Goal: Information Seeking & Learning: Compare options

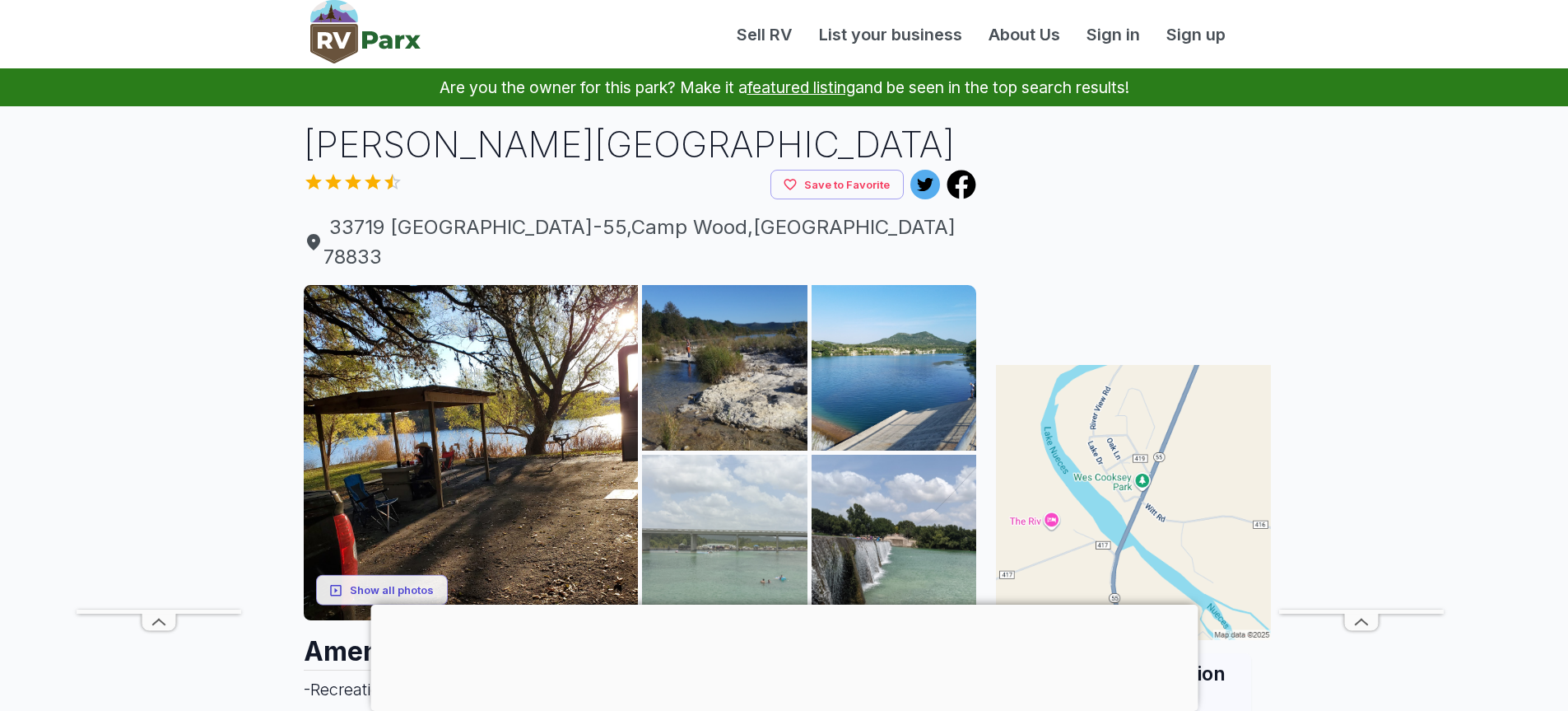
click at [704, 504] on img at bounding box center [724, 537] width 165 height 165
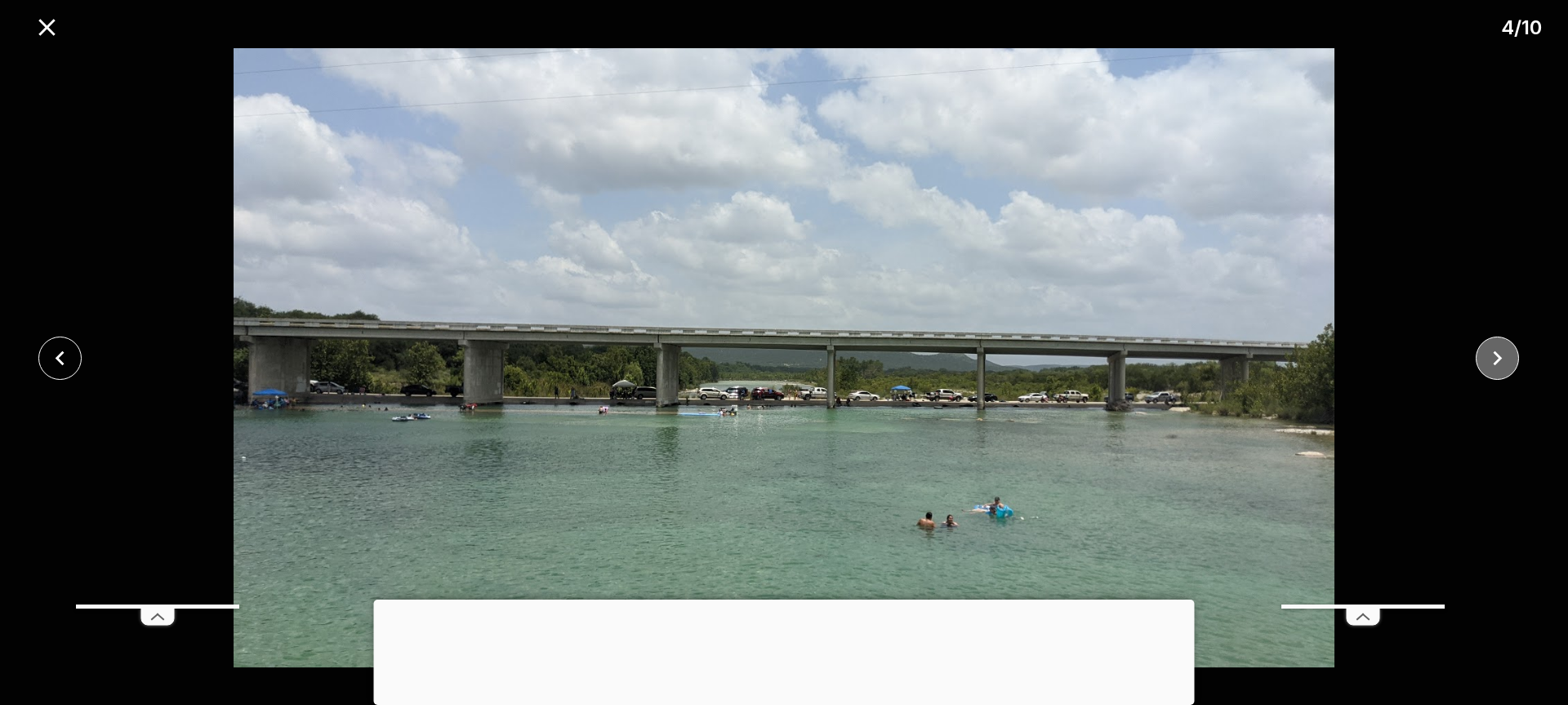
click at [1503, 360] on icon "close" at bounding box center [1497, 358] width 29 height 29
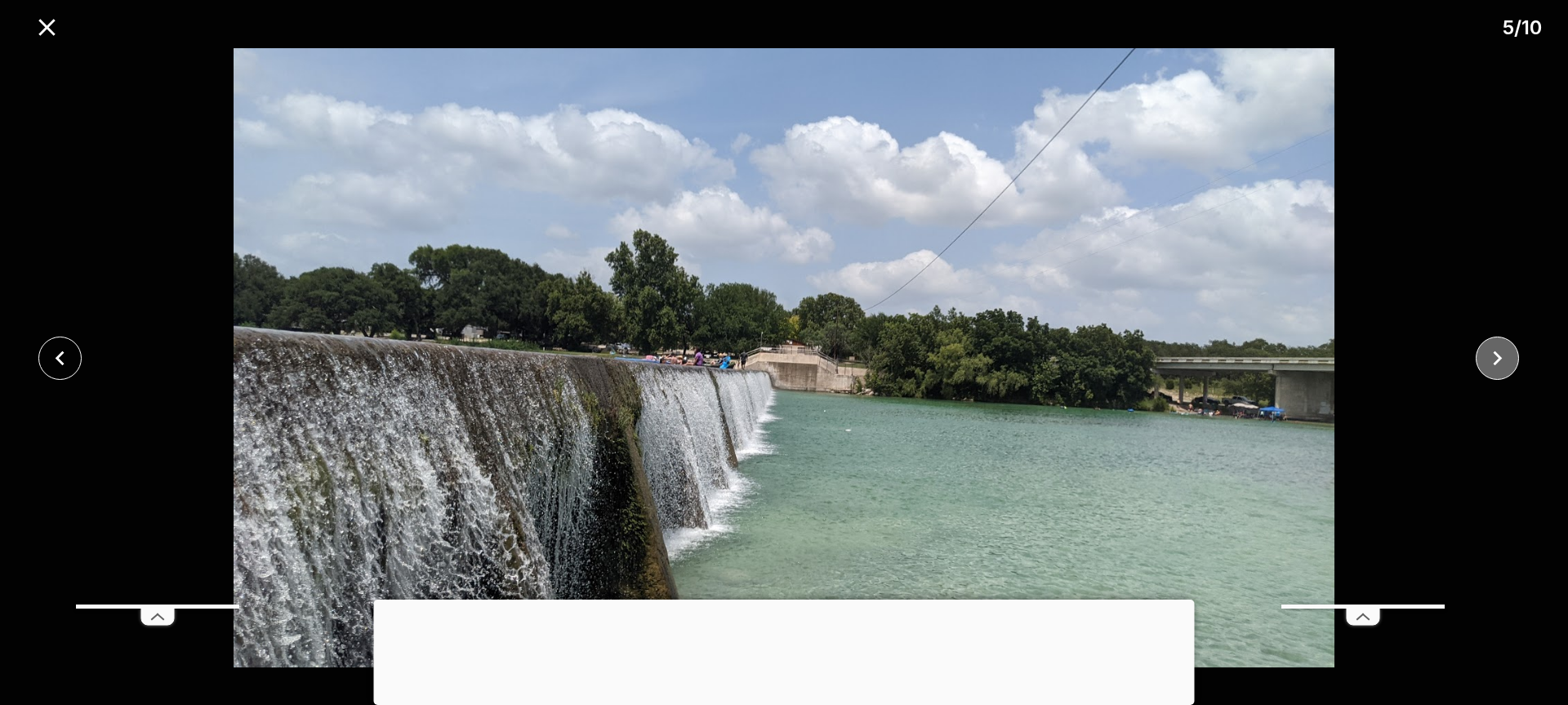
click at [1504, 348] on icon "close" at bounding box center [1497, 358] width 29 height 29
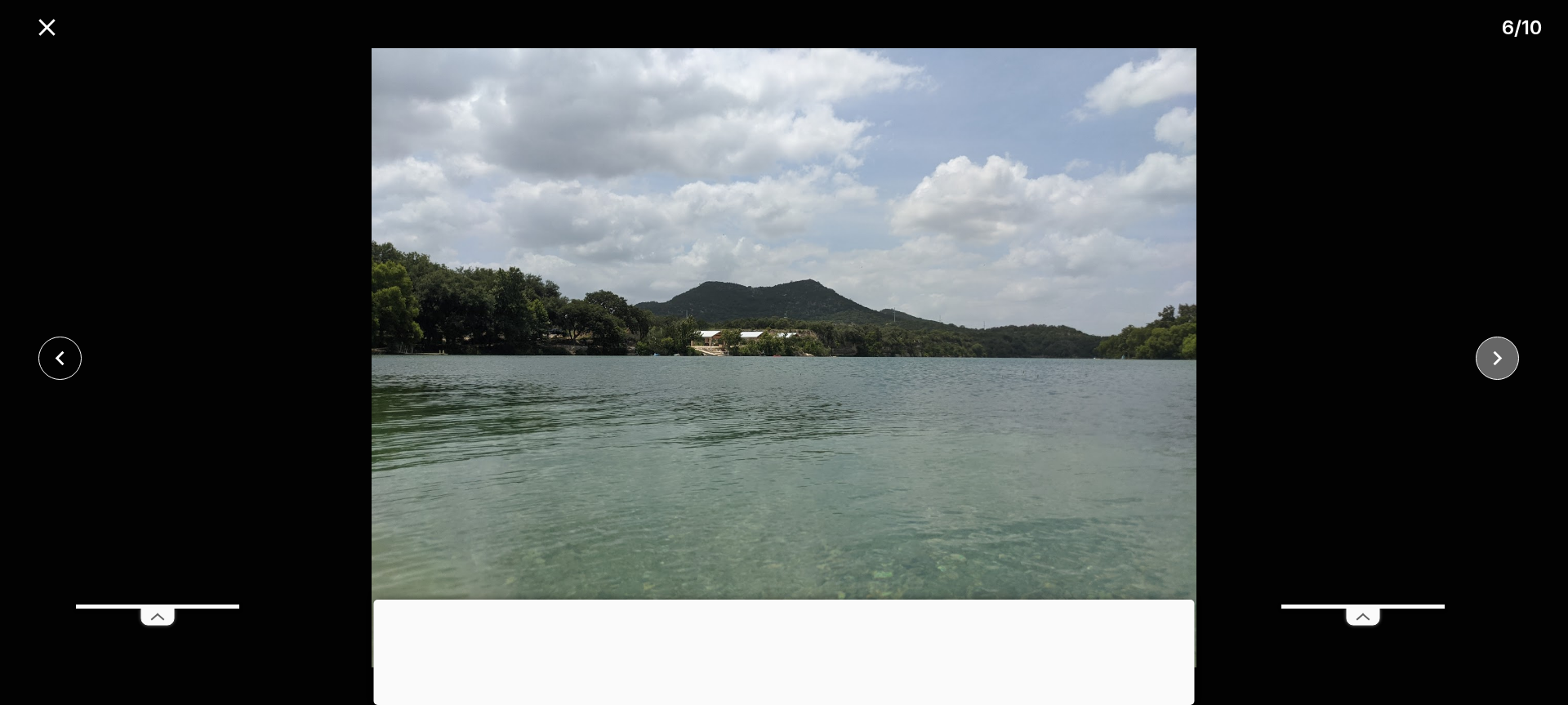
click at [1504, 347] on icon "close" at bounding box center [1497, 358] width 29 height 29
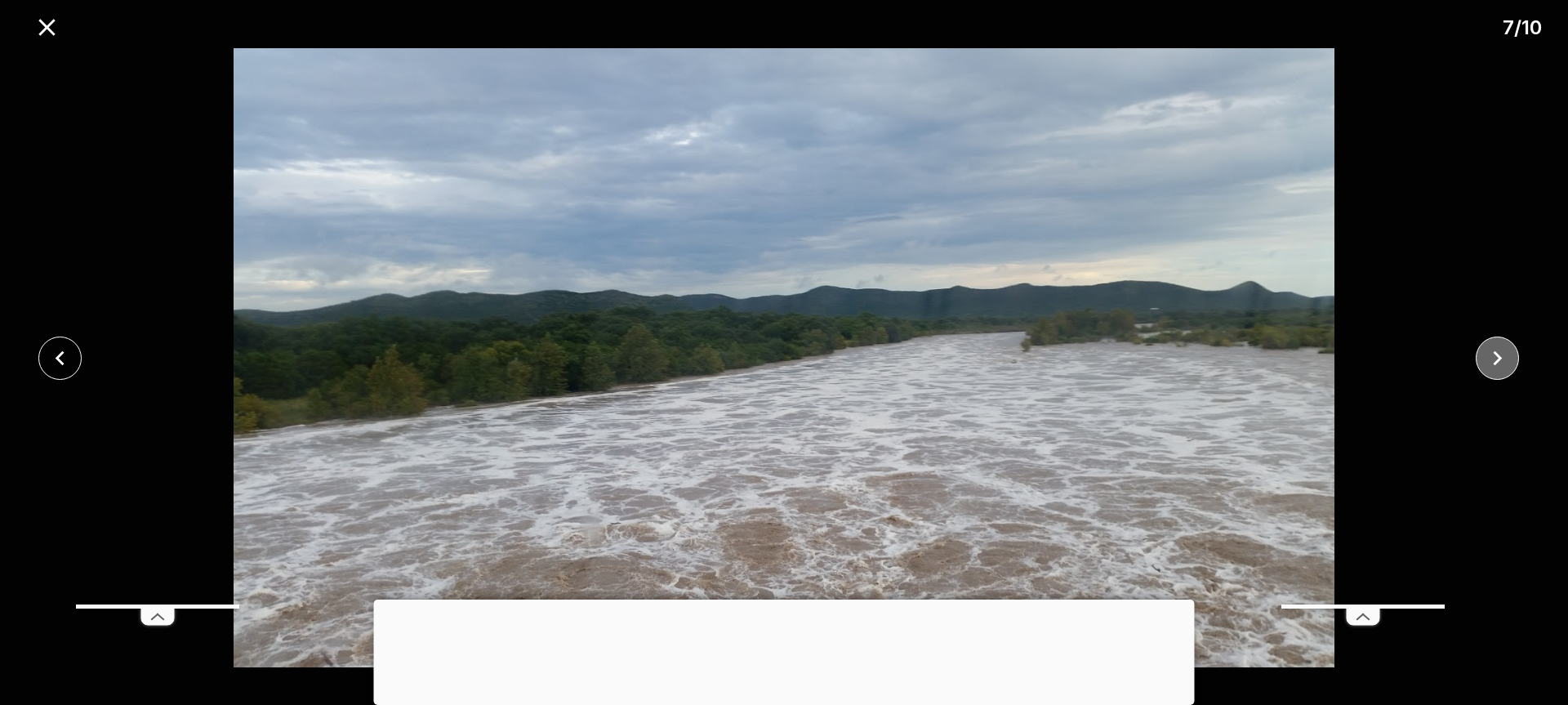
click at [1502, 347] on icon "close" at bounding box center [1497, 358] width 29 height 29
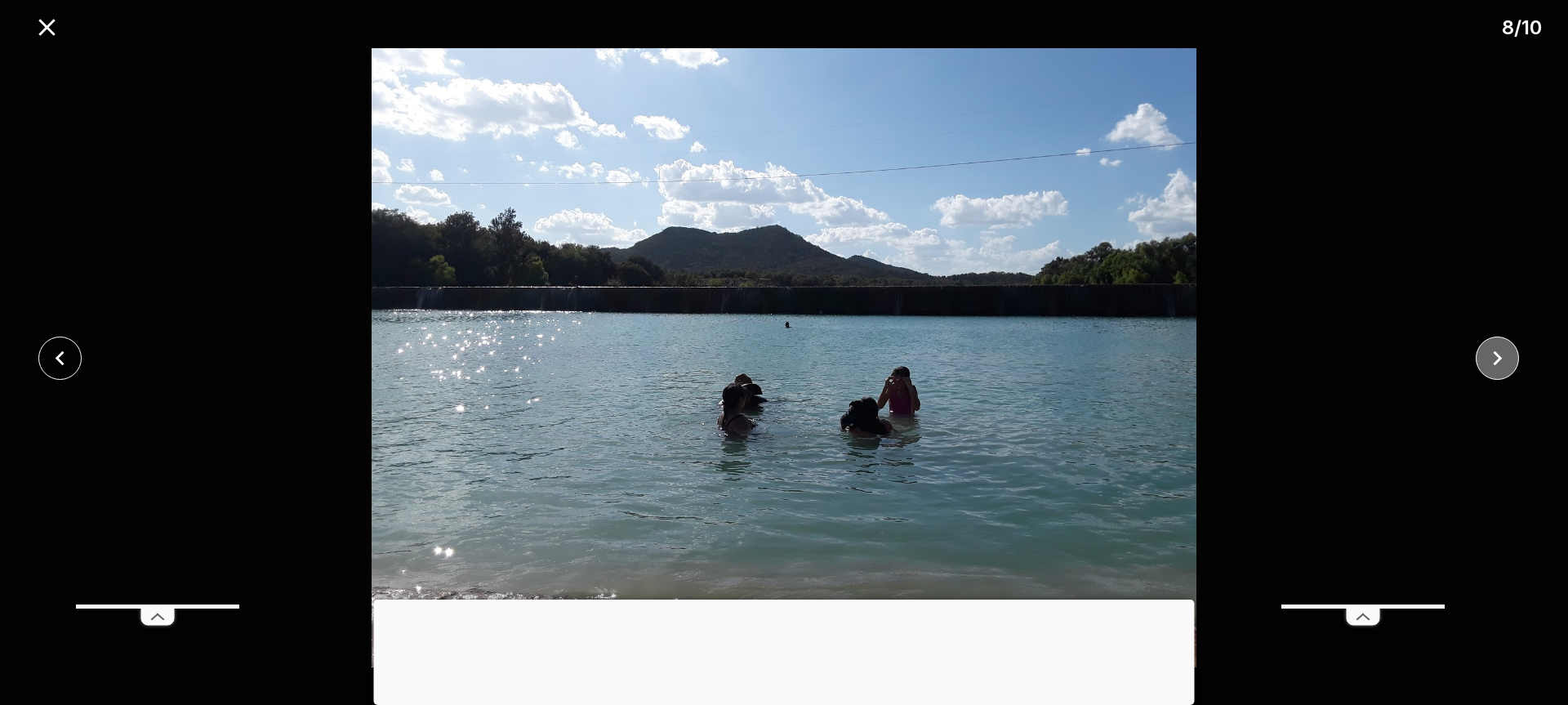
click at [1502, 346] on icon "close" at bounding box center [1497, 358] width 29 height 29
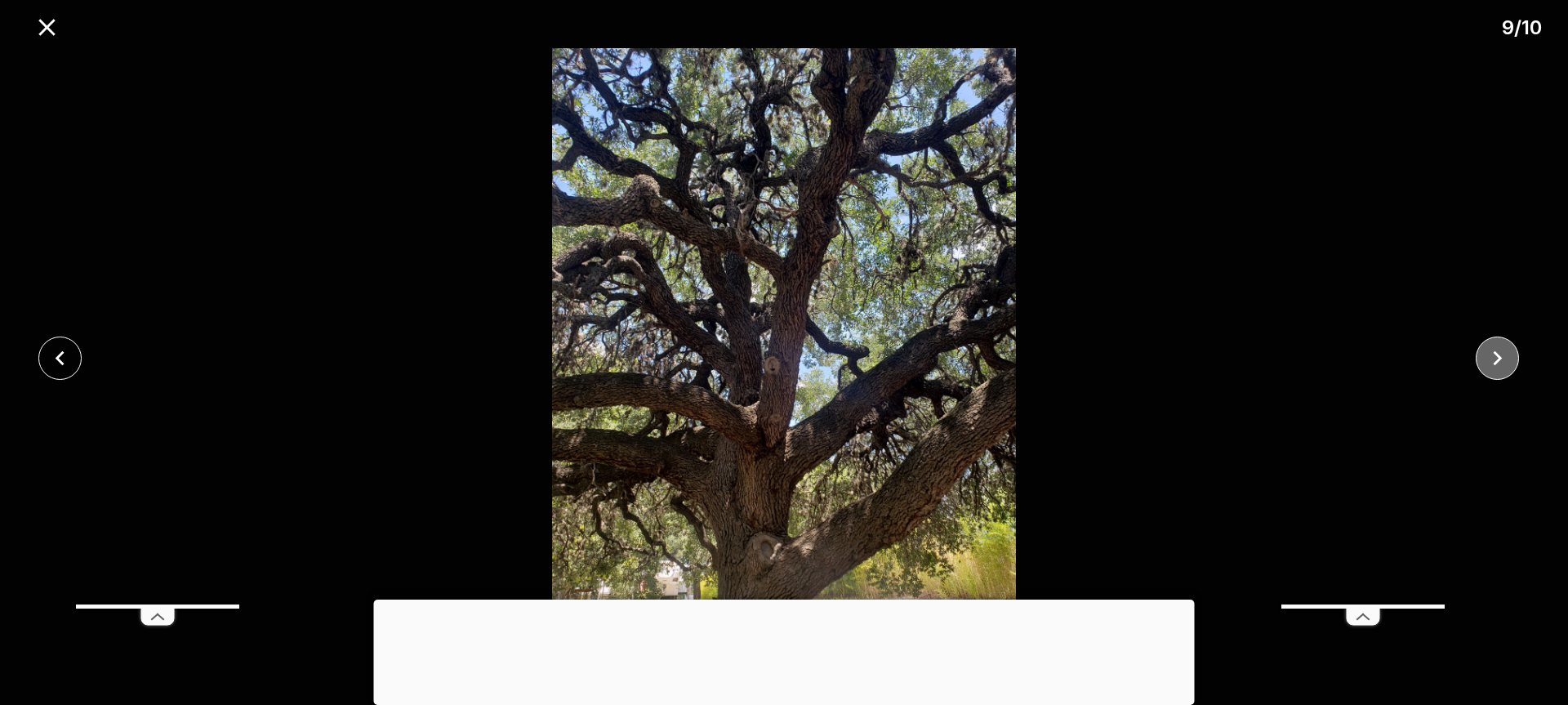
click at [1502, 346] on icon "close" at bounding box center [1497, 358] width 29 height 29
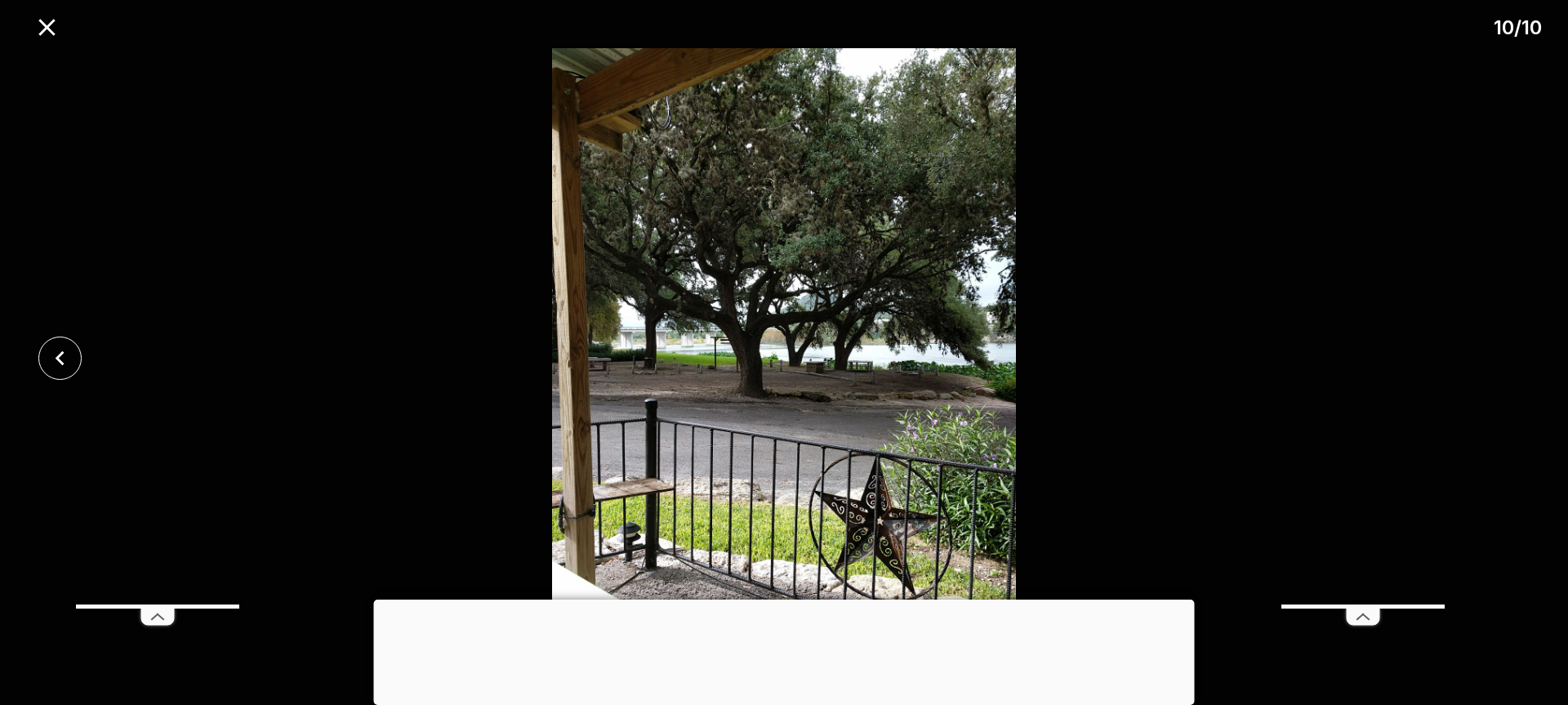
click at [1502, 344] on div at bounding box center [784, 358] width 1568 height 619
click at [42, 19] on icon "close" at bounding box center [47, 28] width 29 height 29
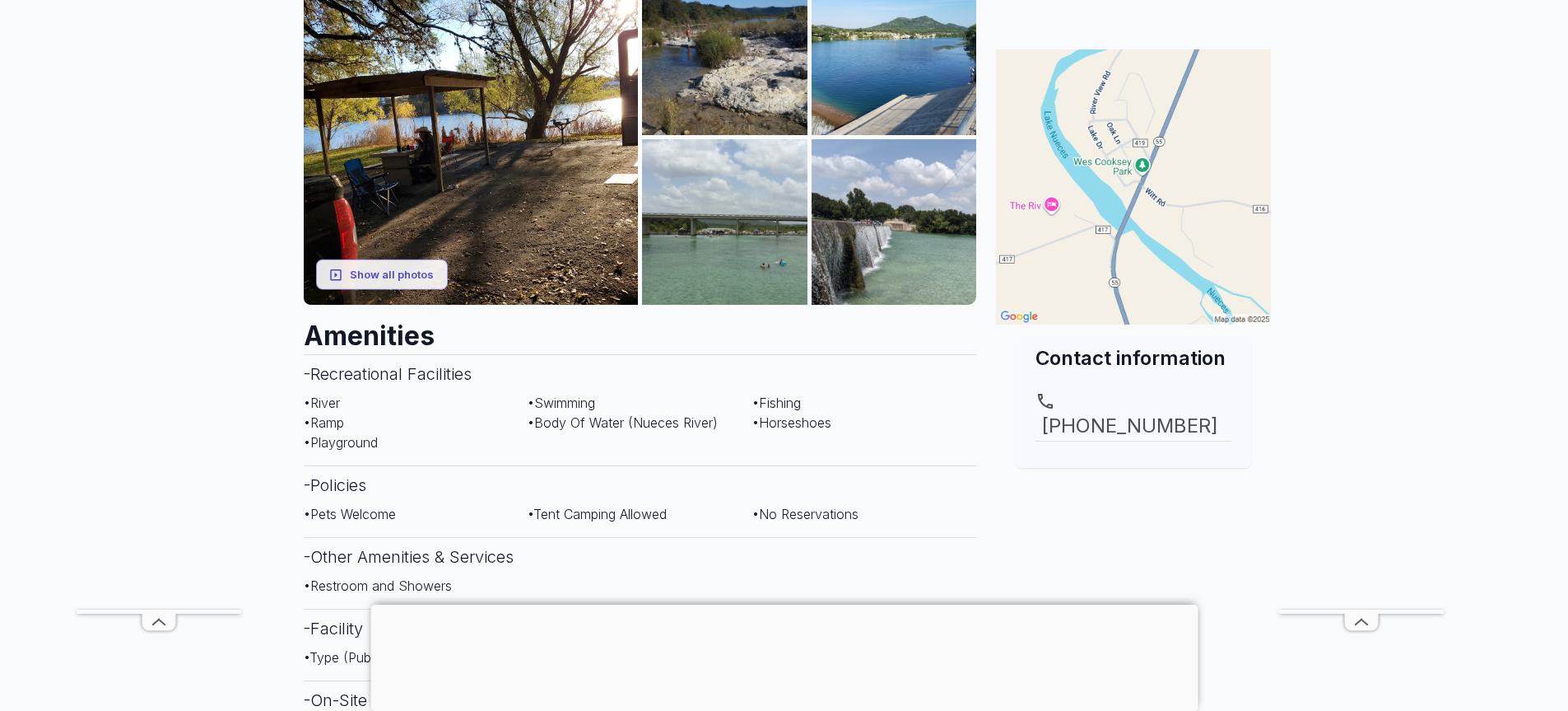
scroll to position [329, 0]
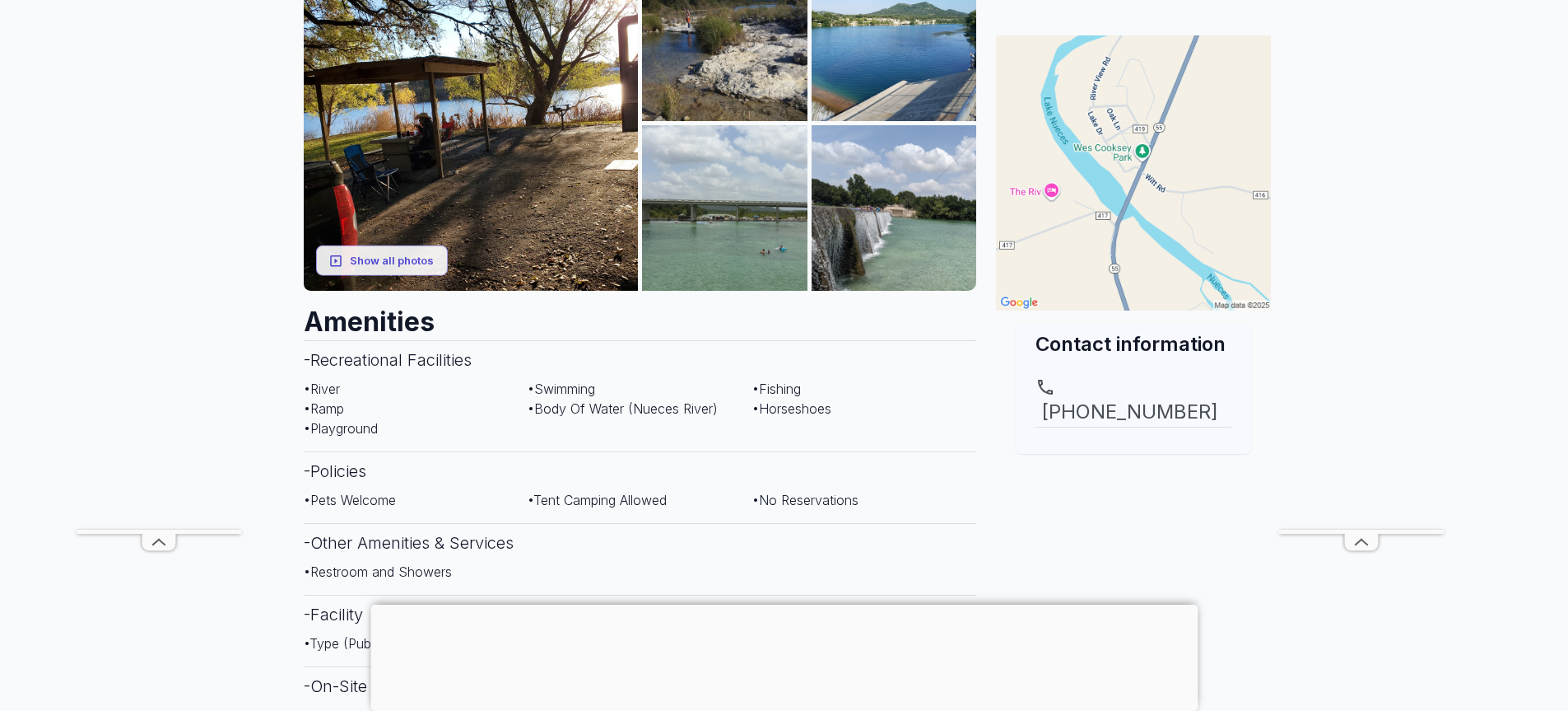
click at [788, 605] on div at bounding box center [784, 605] width 827 height 0
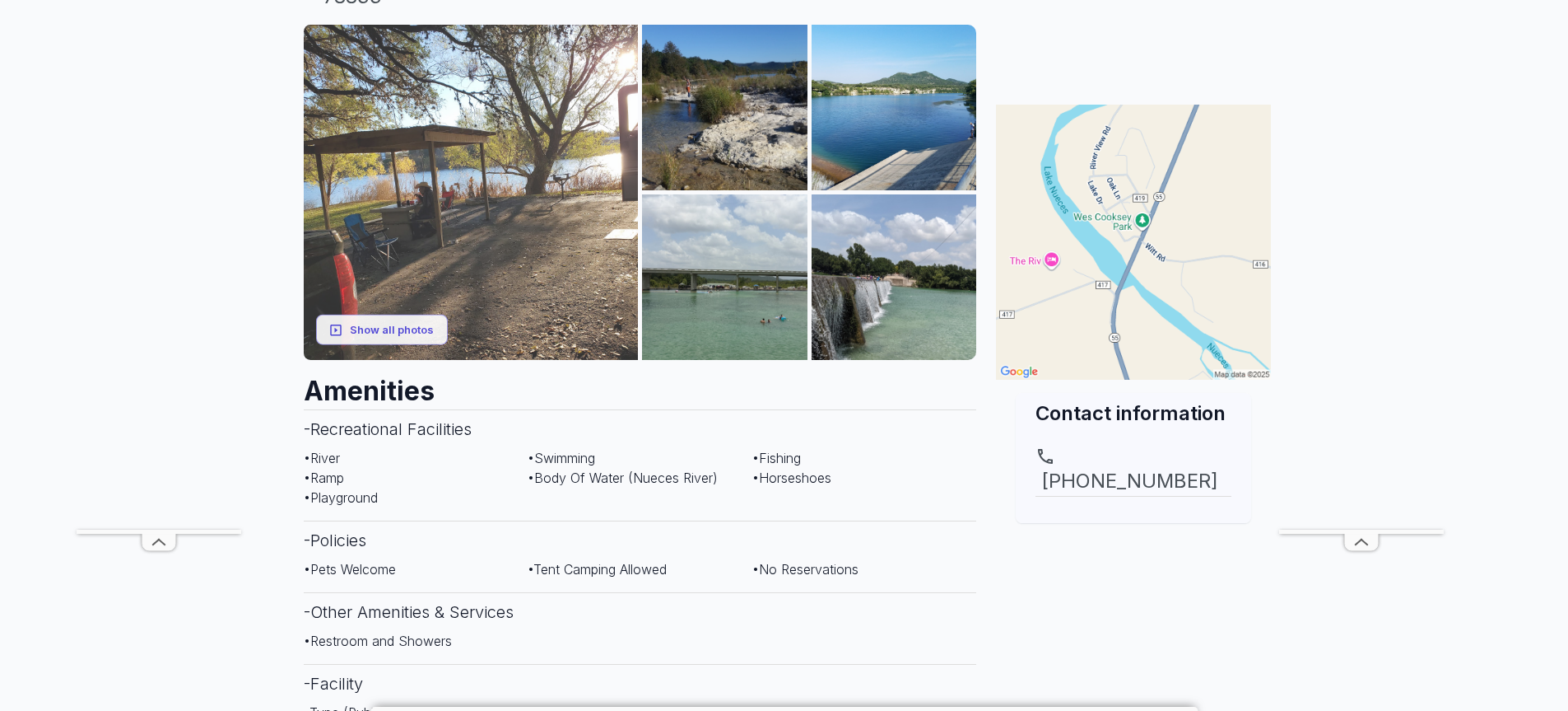
scroll to position [165, 0]
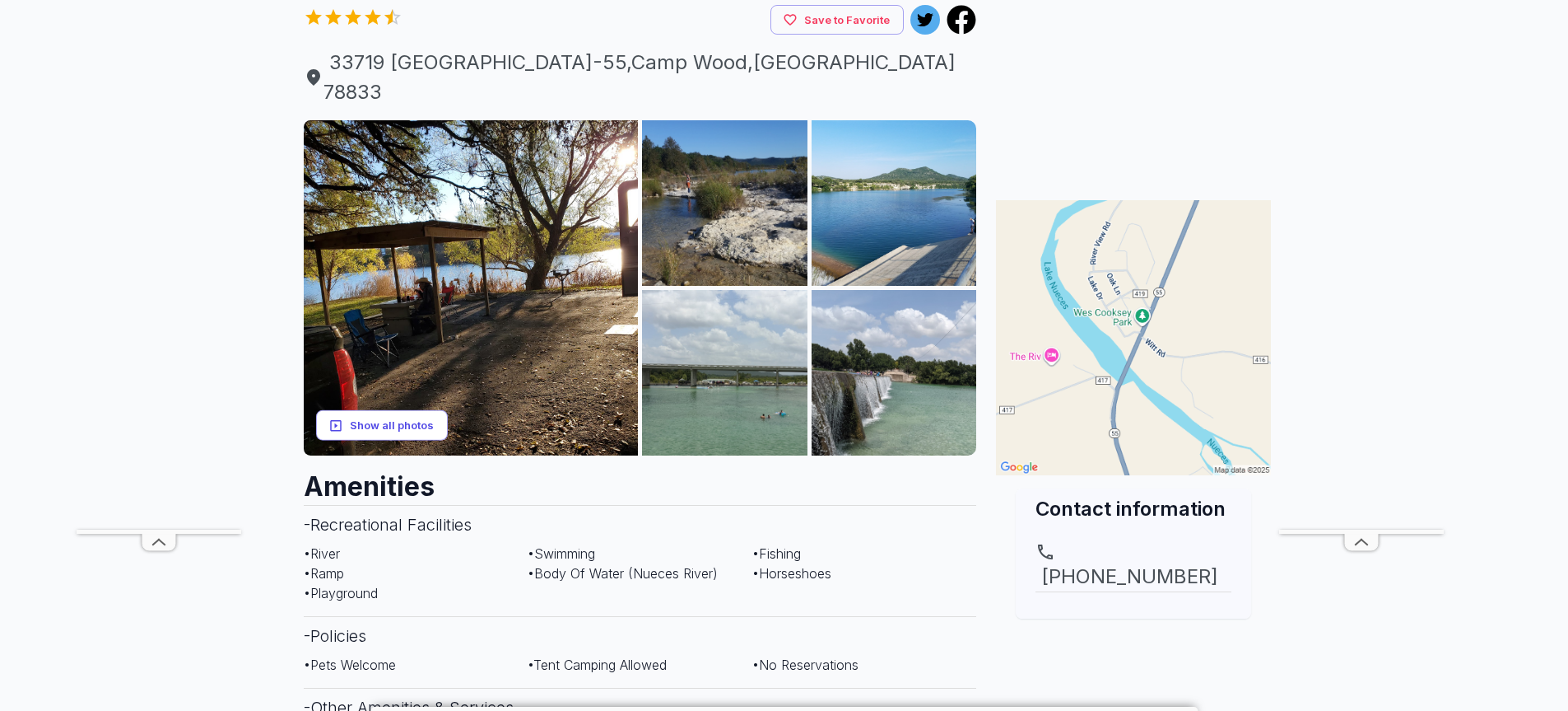
click at [396, 411] on button "Show all photos" at bounding box center [381, 426] width 132 height 31
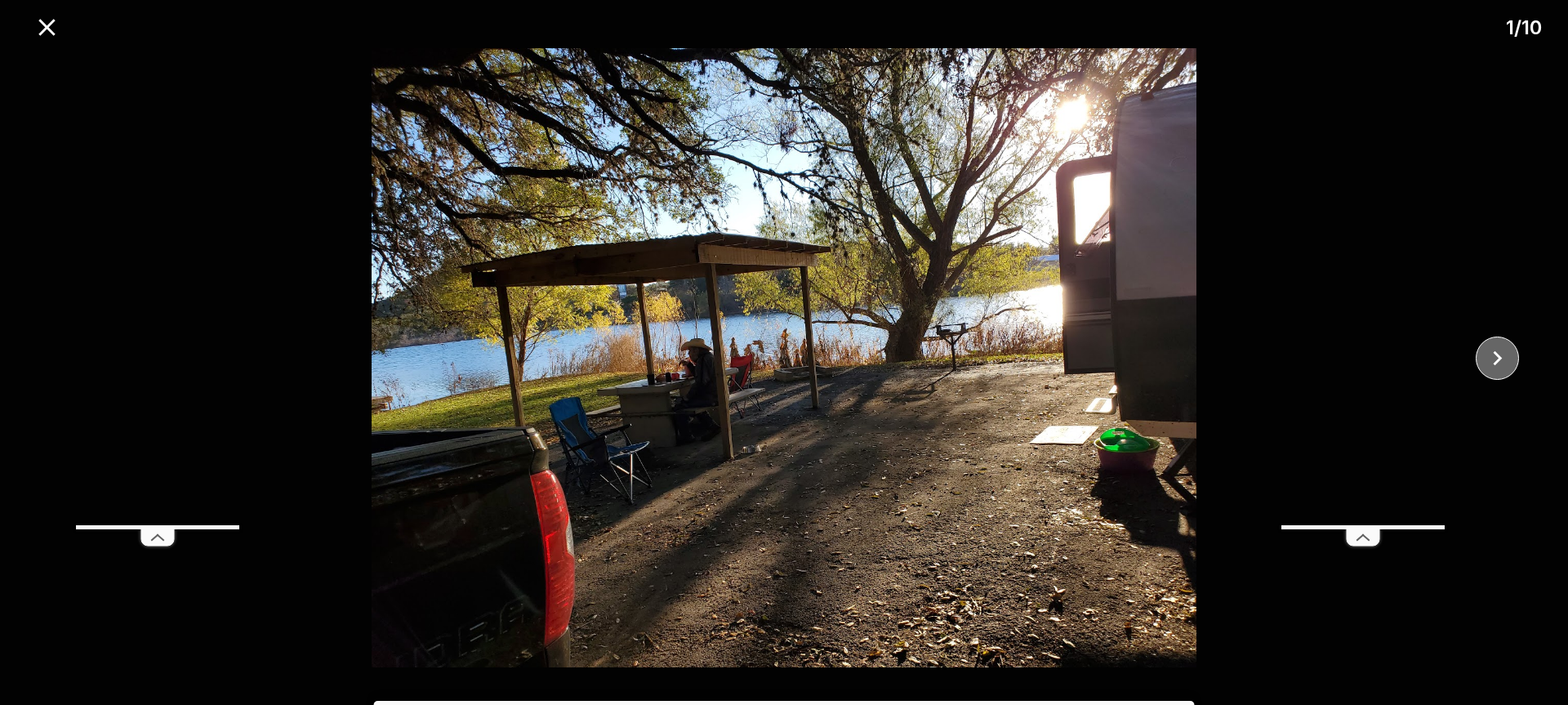
click at [1500, 361] on icon "close" at bounding box center [1497, 358] width 29 height 29
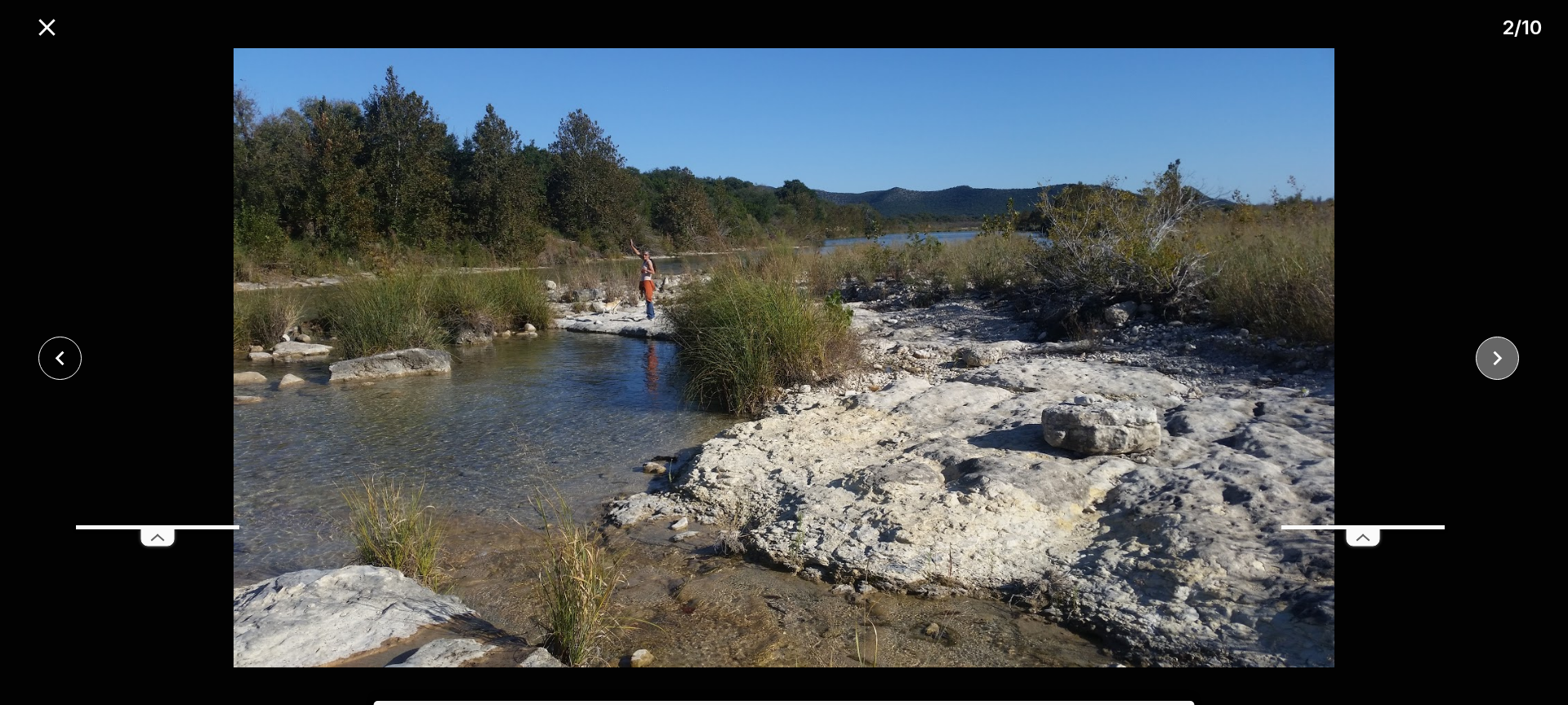
click at [1496, 363] on icon "close" at bounding box center [1498, 358] width 9 height 14
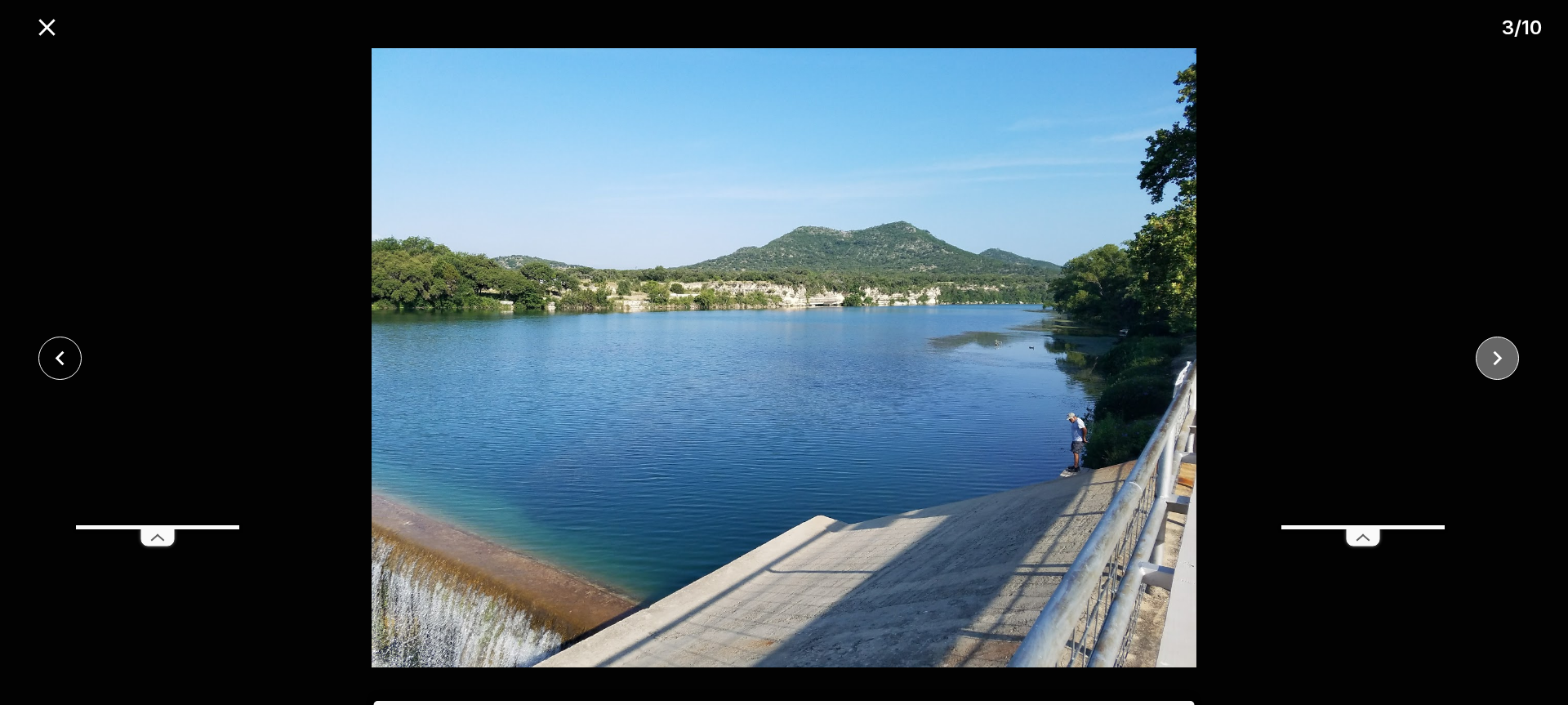
click at [1495, 369] on icon "close" at bounding box center [1497, 358] width 29 height 29
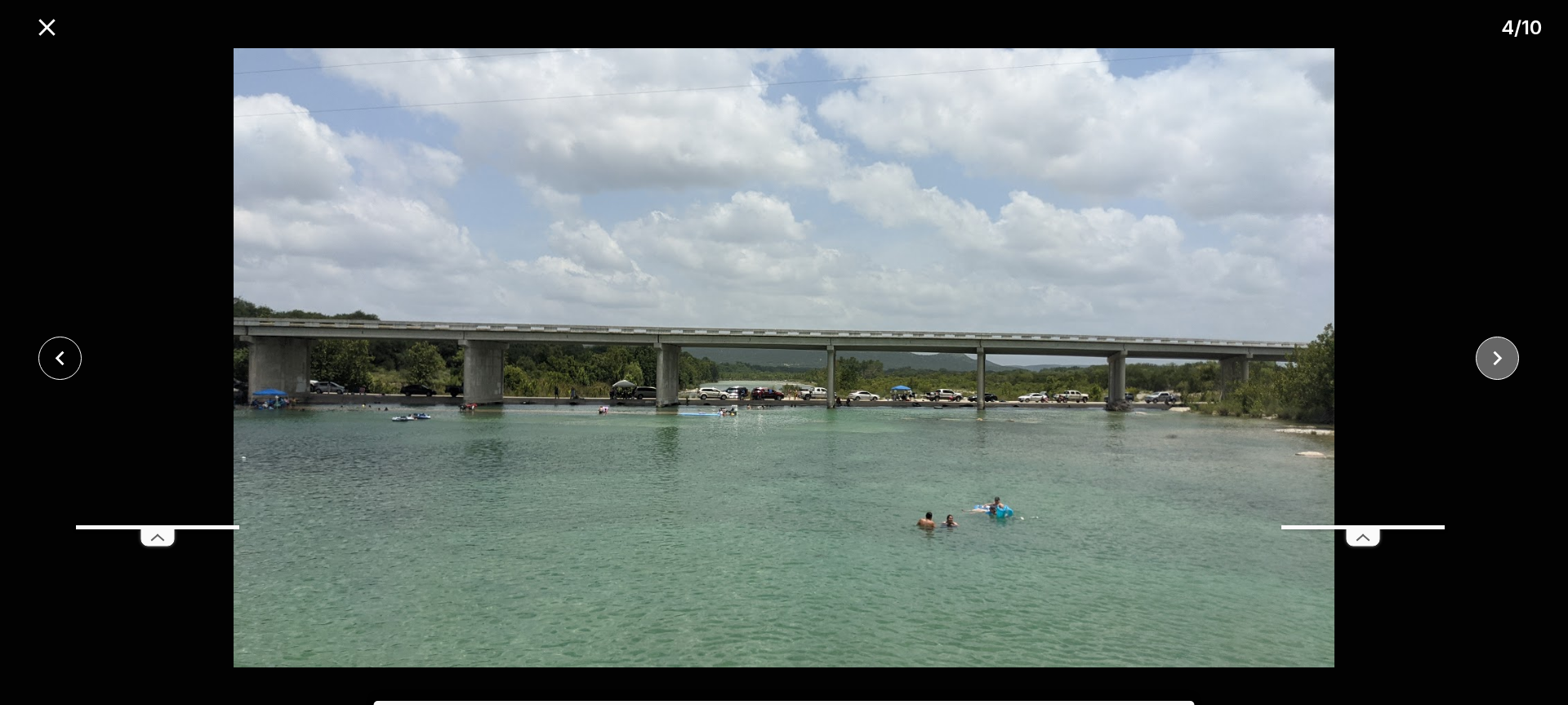
click at [1487, 372] on button "close" at bounding box center [1497, 358] width 43 height 43
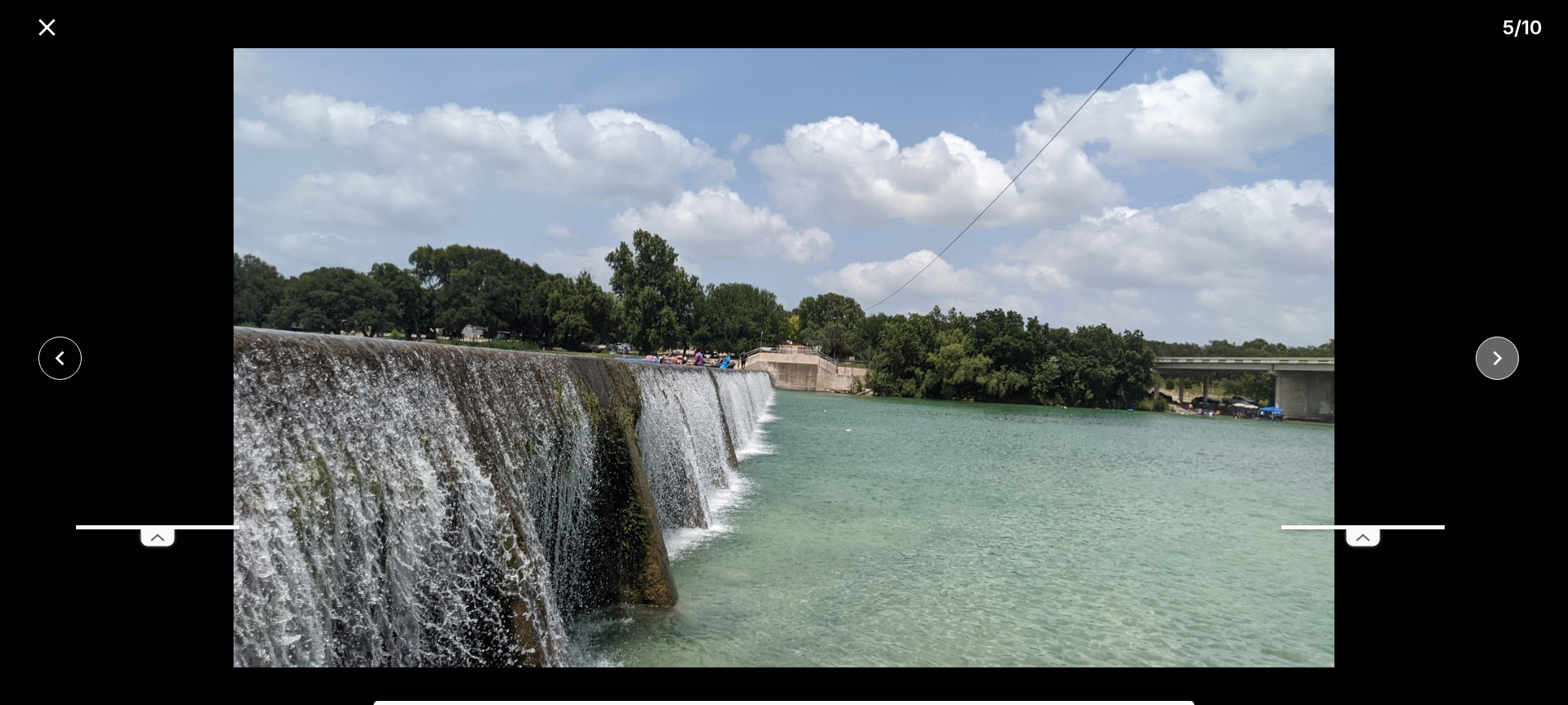
click at [1483, 374] on button "close" at bounding box center [1497, 358] width 43 height 43
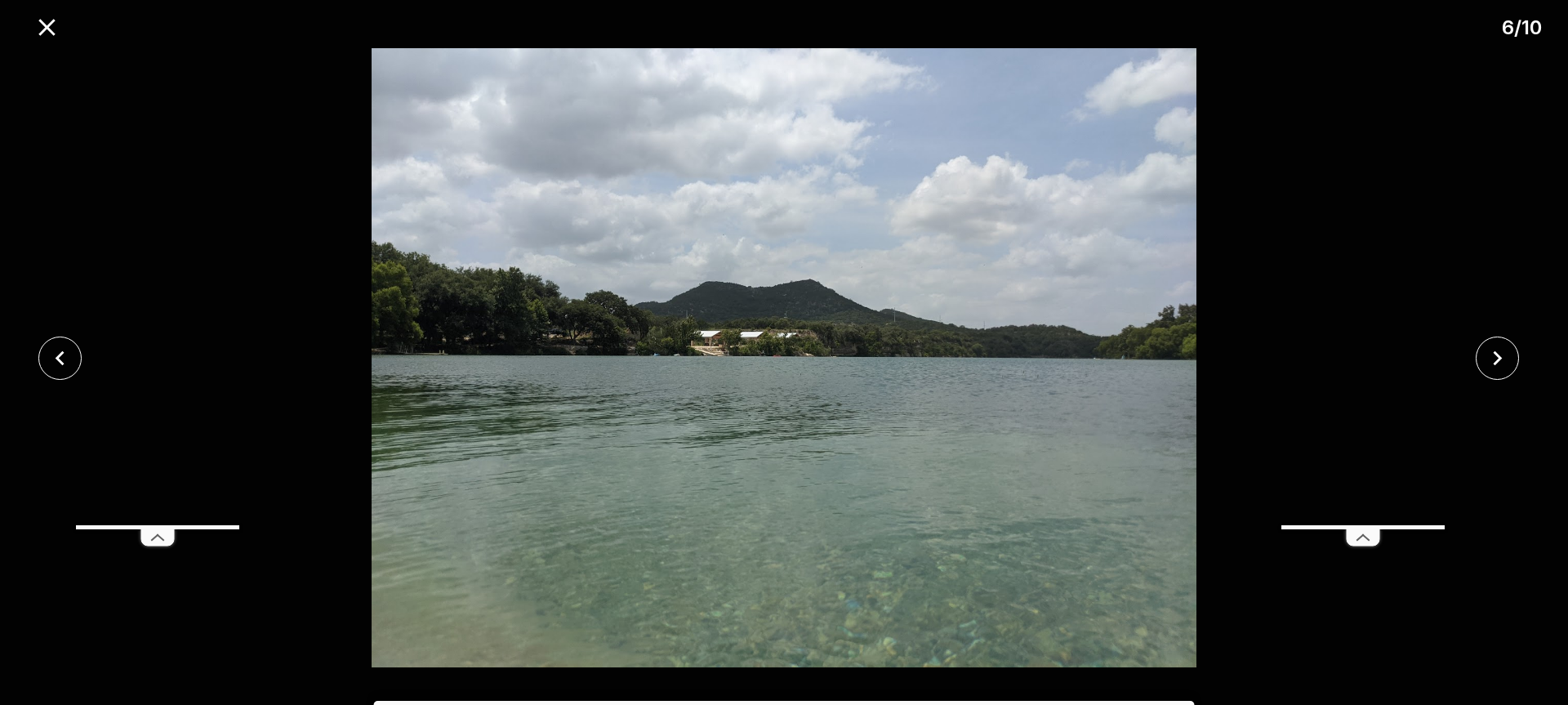
click at [1477, 377] on div at bounding box center [1503, 358] width 131 height 43
click at [1500, 347] on icon "close" at bounding box center [1497, 358] width 29 height 29
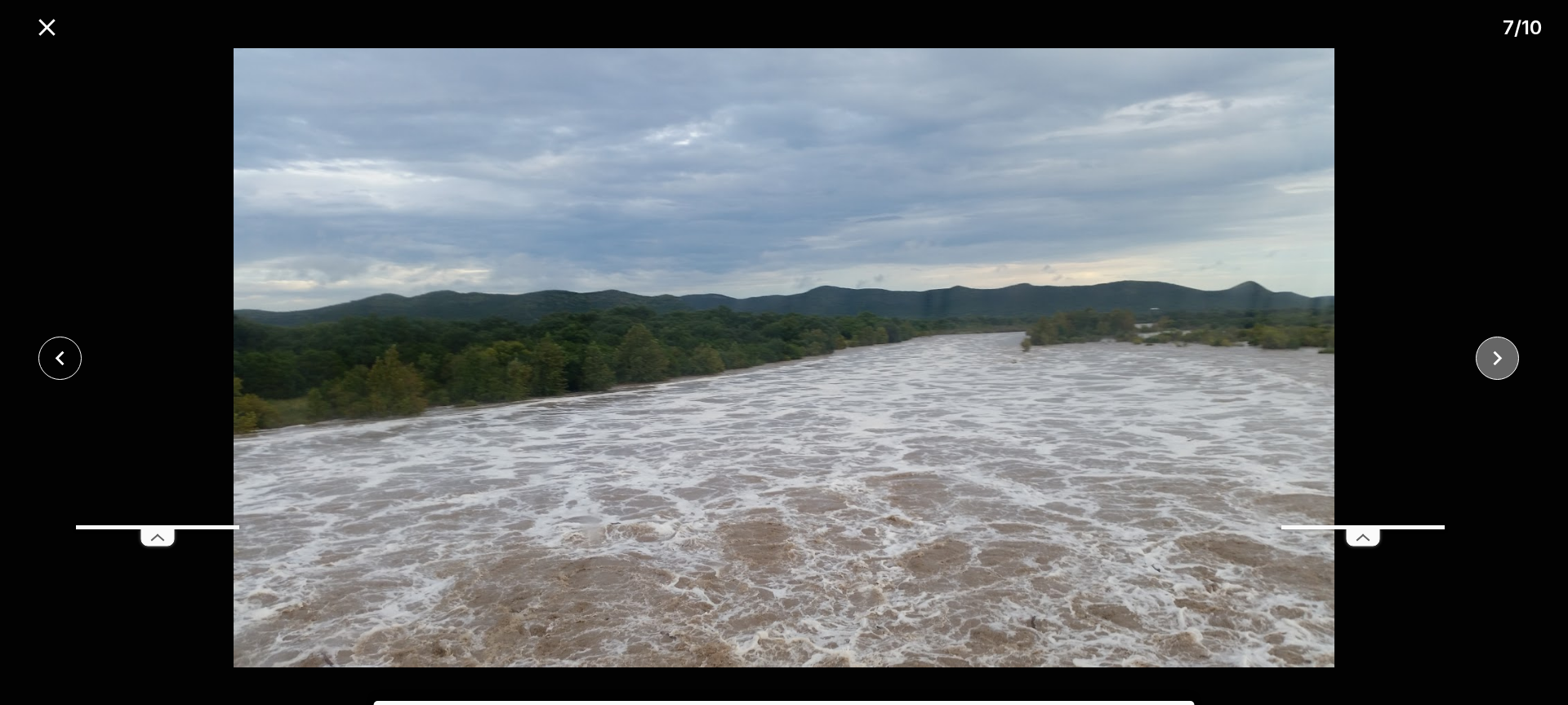
click at [1490, 352] on icon "close" at bounding box center [1497, 358] width 29 height 29
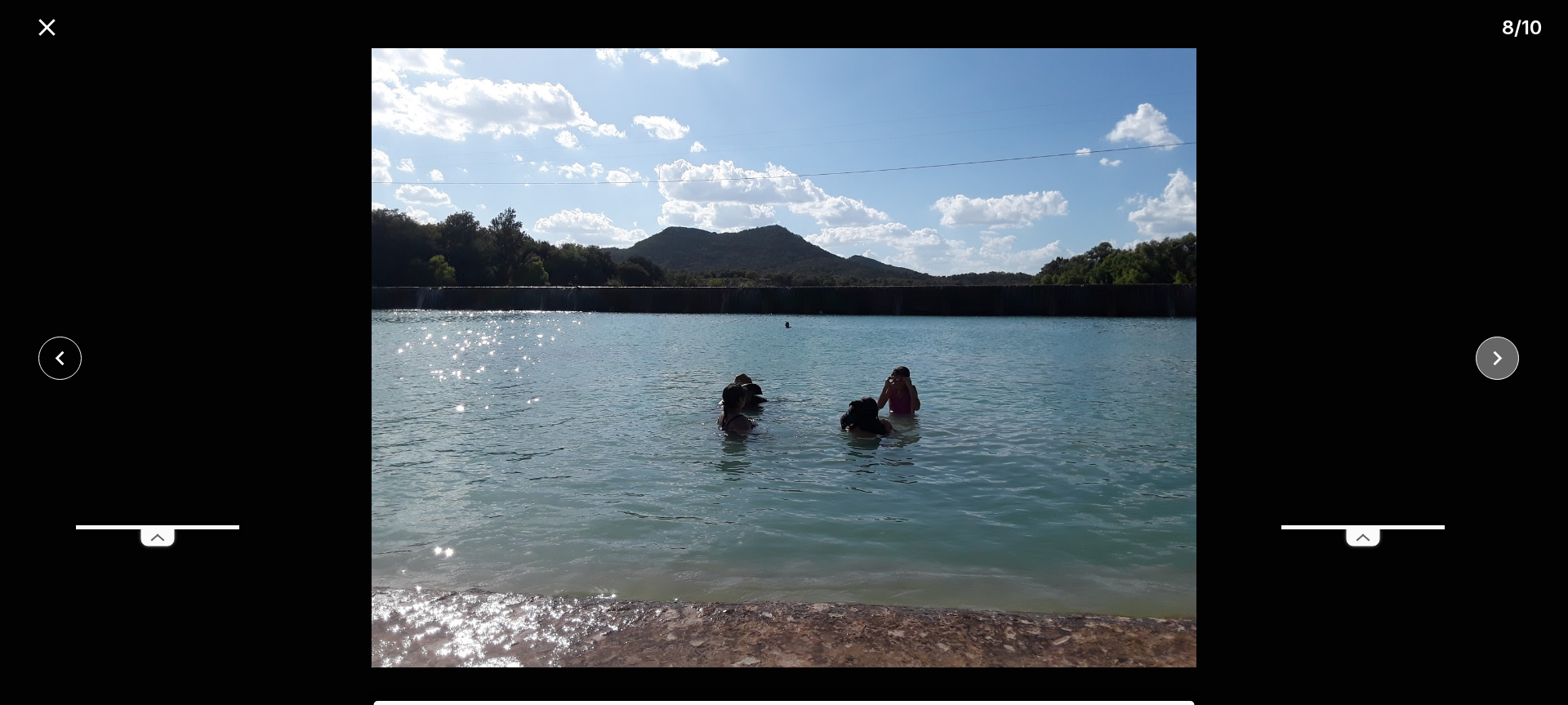
click at [1483, 355] on icon "close" at bounding box center [1497, 358] width 29 height 29
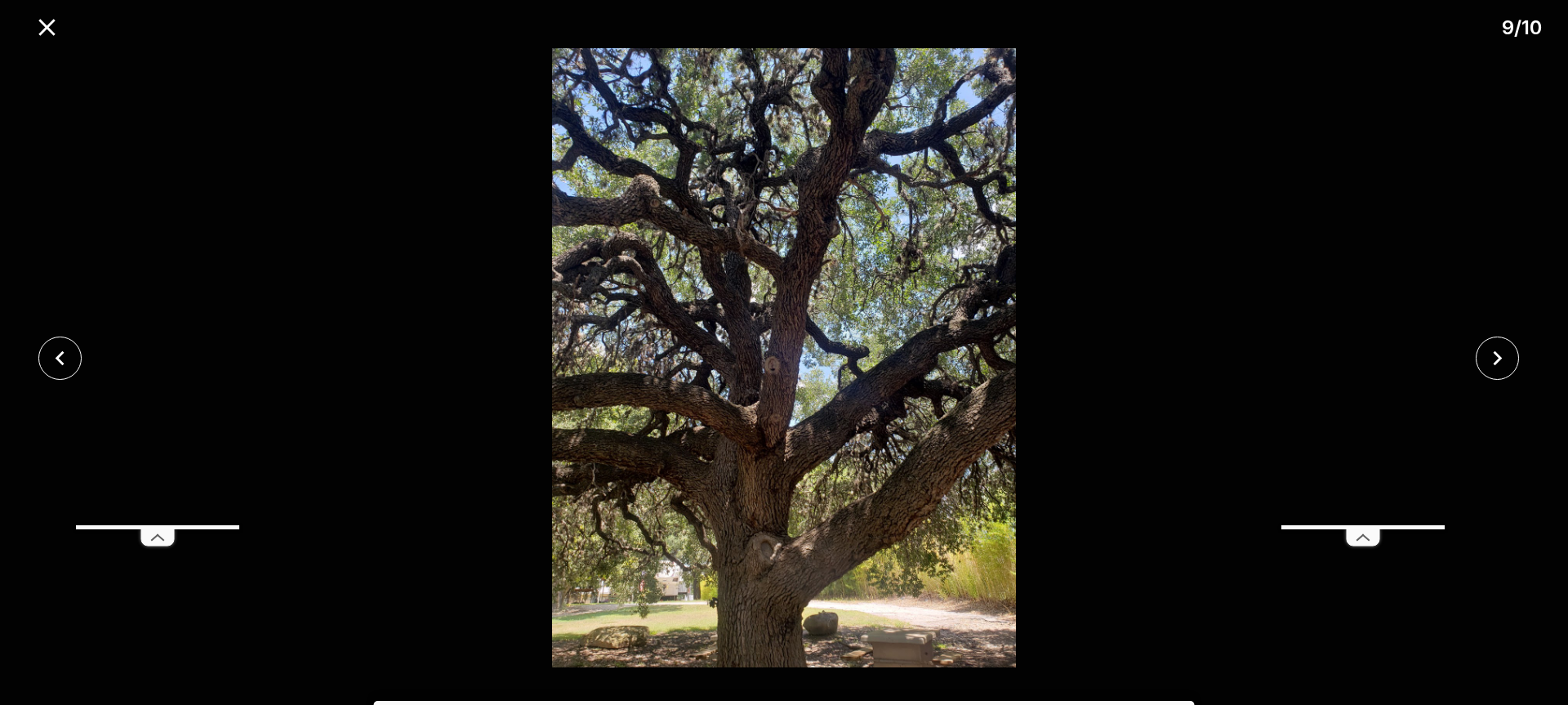
click at [1474, 363] on div at bounding box center [1503, 358] width 131 height 43
click at [1497, 351] on icon "close" at bounding box center [1497, 358] width 29 height 29
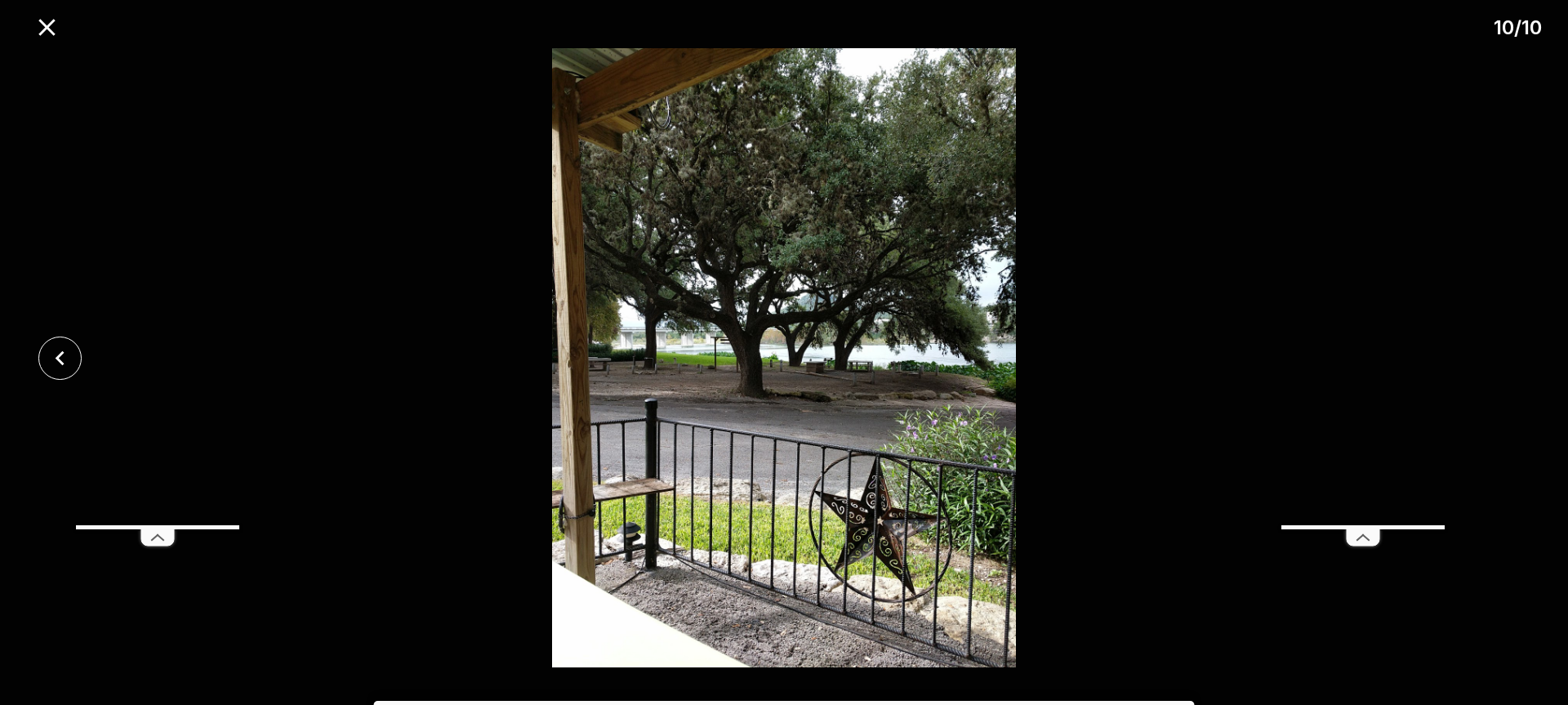
click at [1494, 354] on div at bounding box center [784, 358] width 1568 height 619
click at [39, 23] on icon "close" at bounding box center [47, 28] width 29 height 29
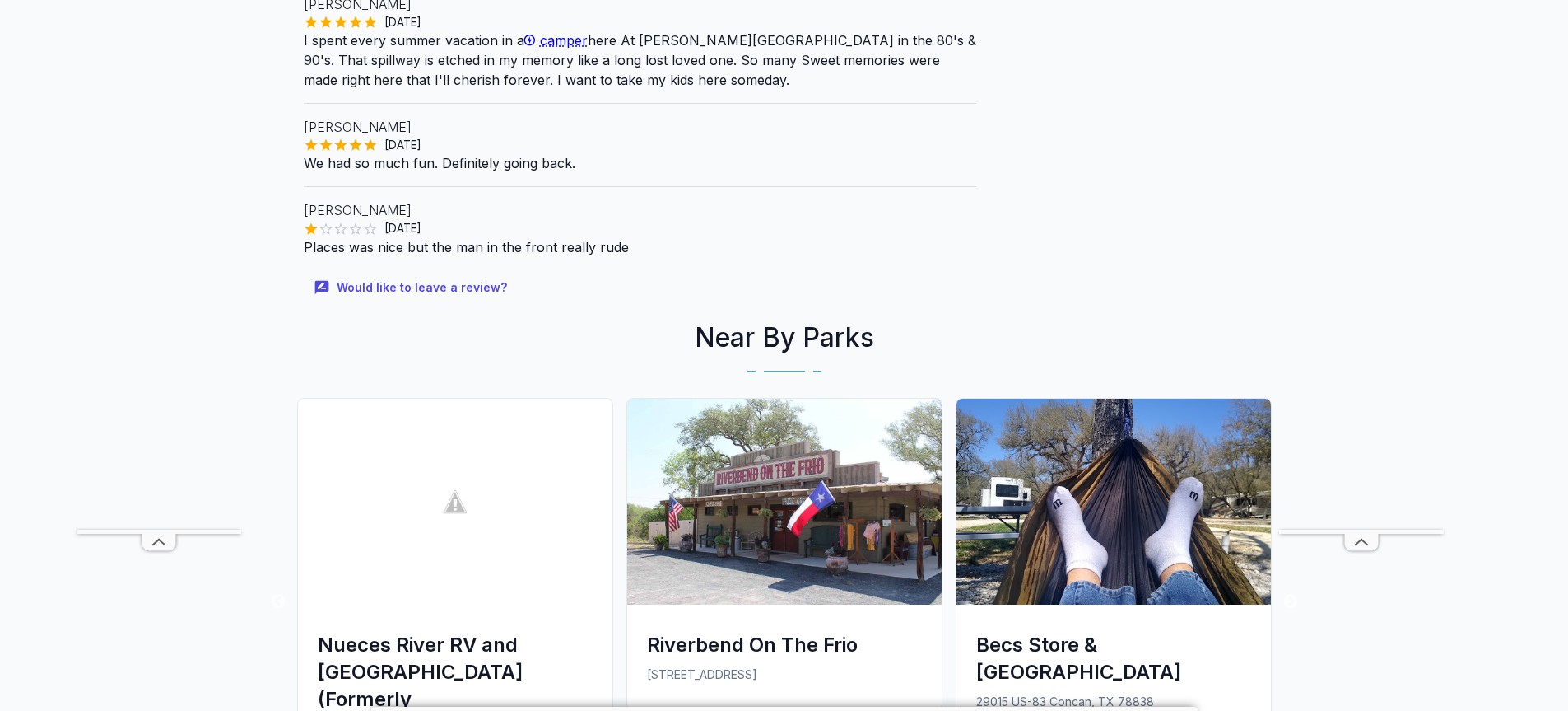
scroll to position [1565, 0]
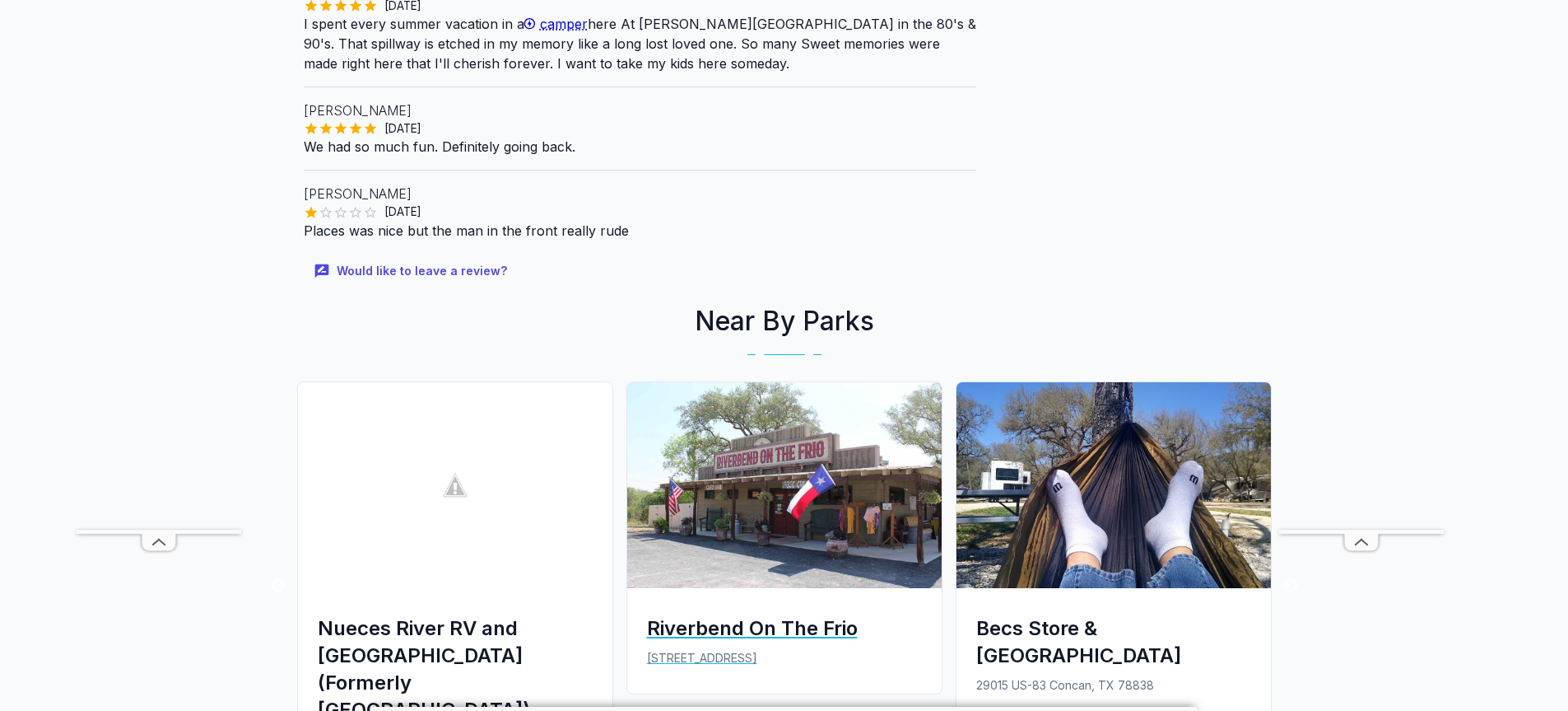
click at [784, 485] on img at bounding box center [784, 485] width 315 height 206
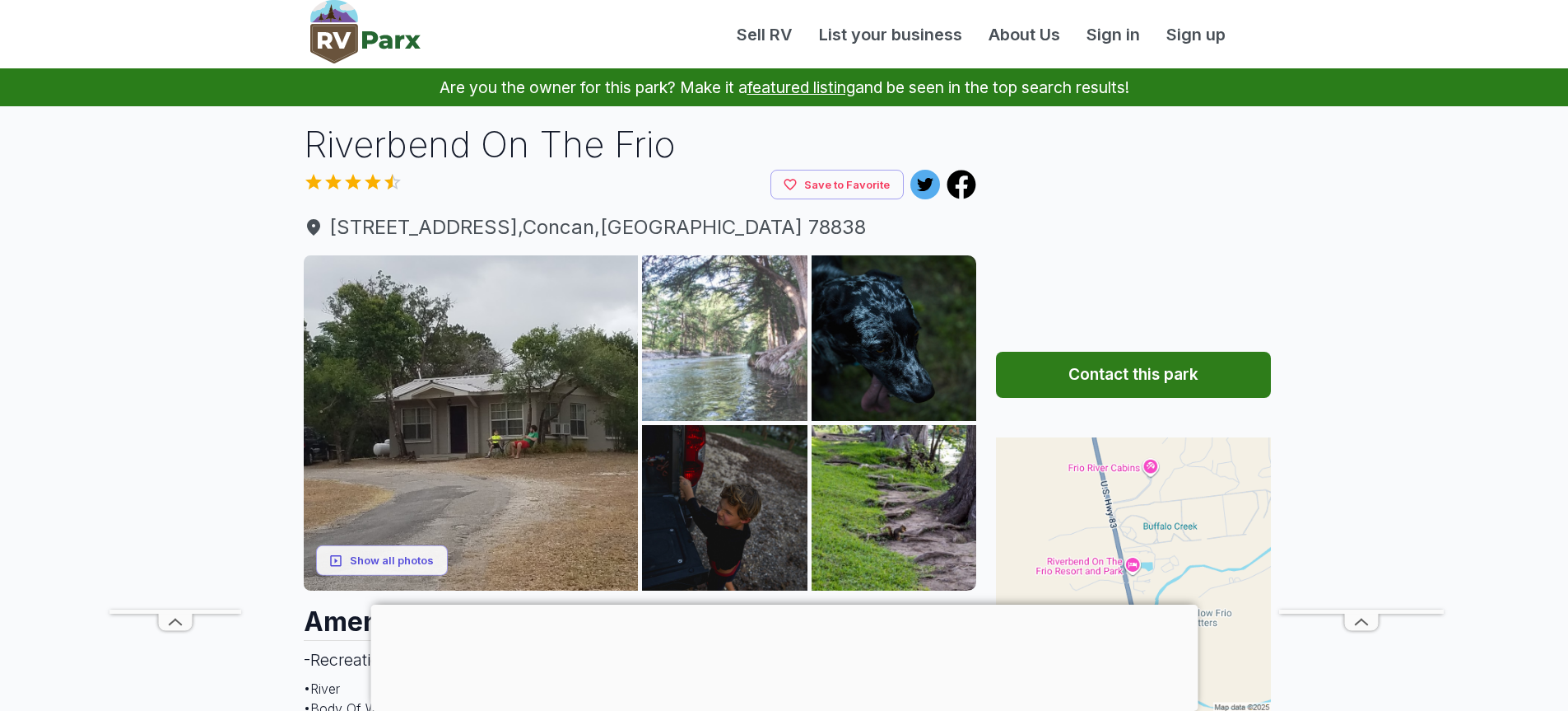
click at [738, 345] on img at bounding box center [724, 337] width 165 height 165
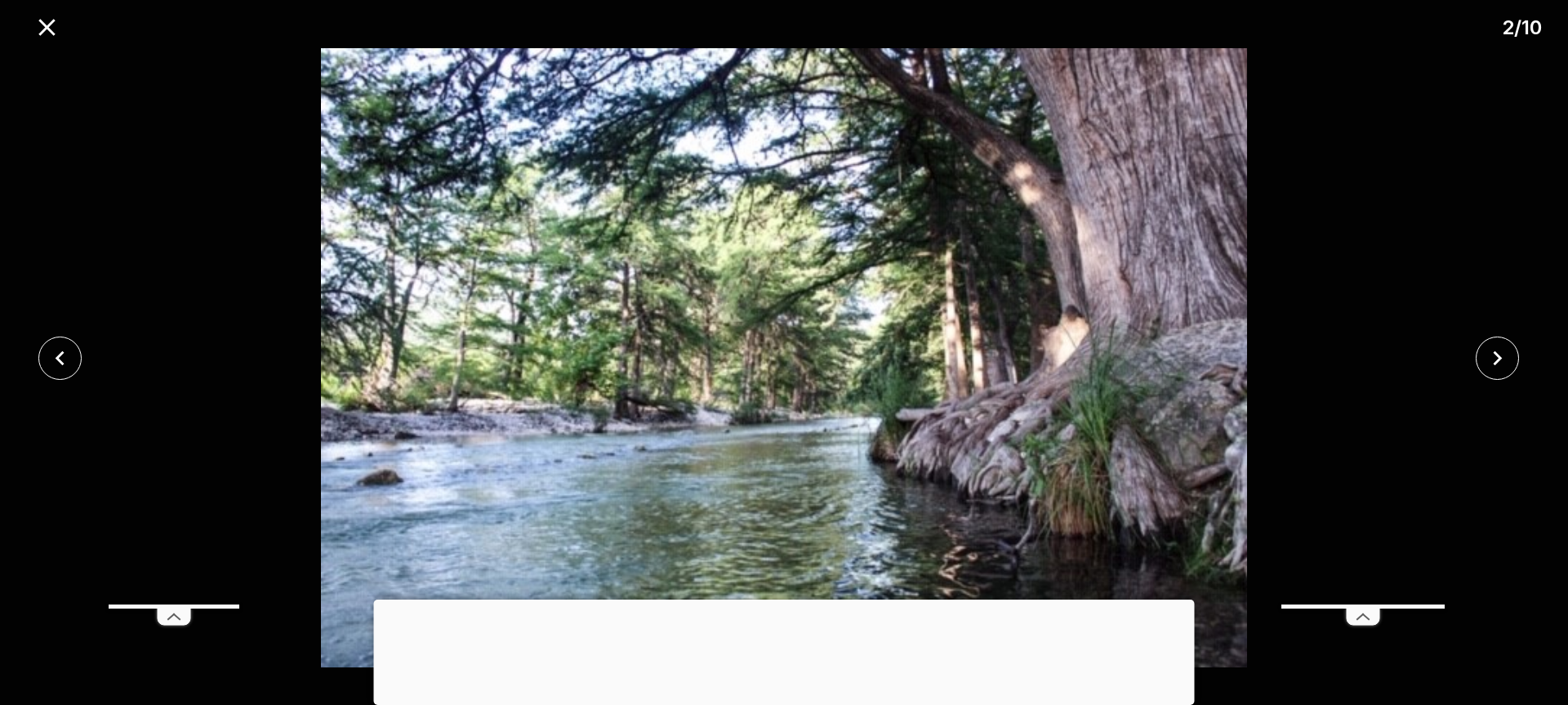
click at [782, 599] on div at bounding box center [784, 599] width 821 height 0
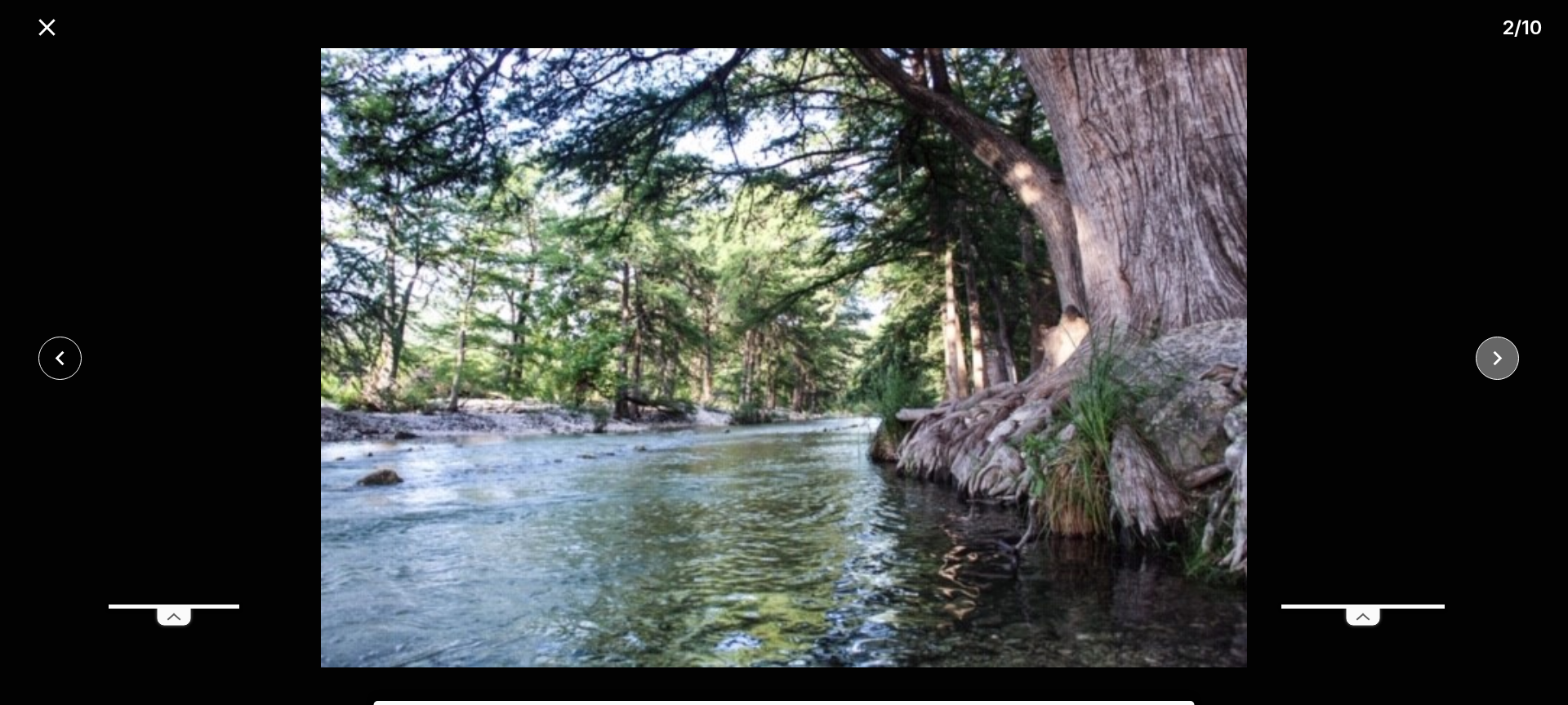
click at [1506, 348] on icon "close" at bounding box center [1497, 358] width 29 height 29
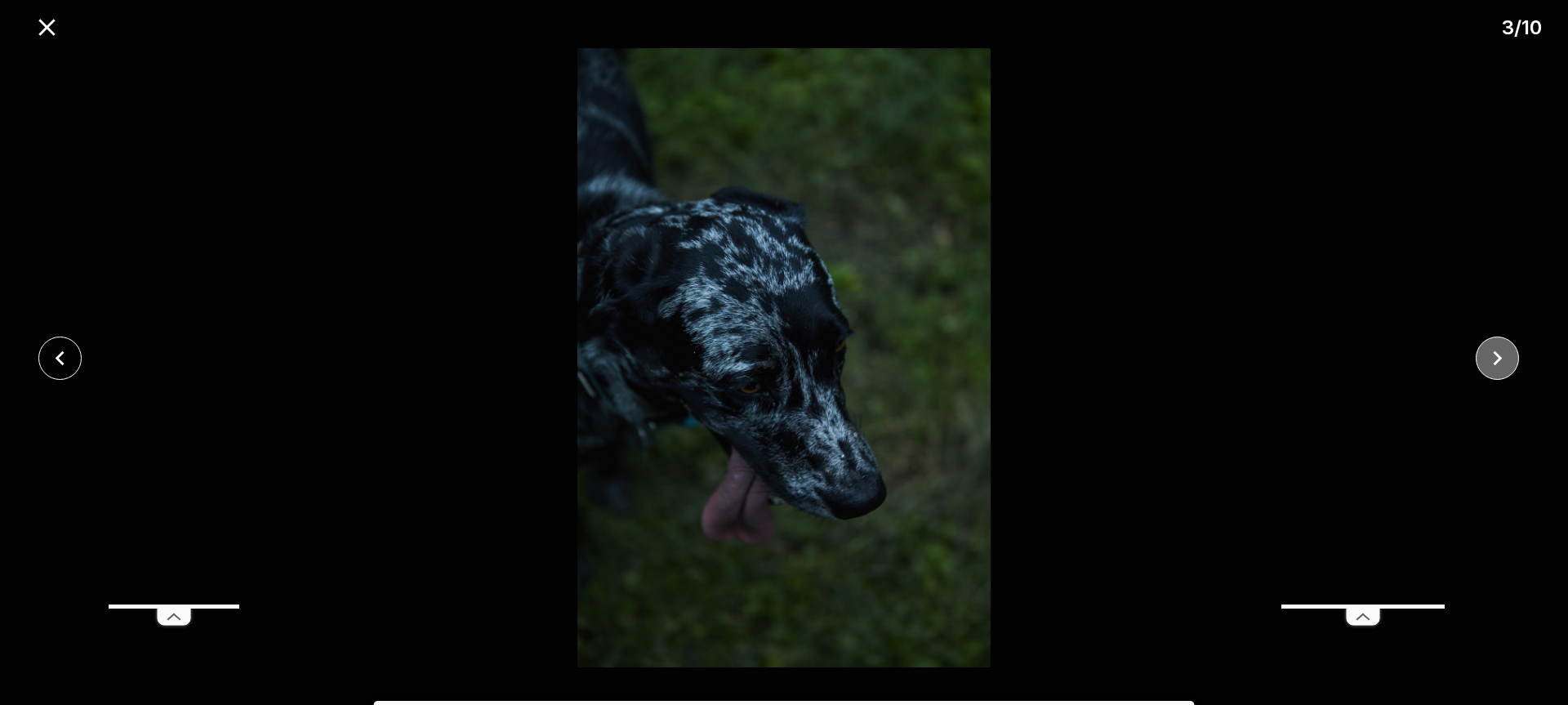
click at [1506, 348] on icon "close" at bounding box center [1497, 358] width 29 height 29
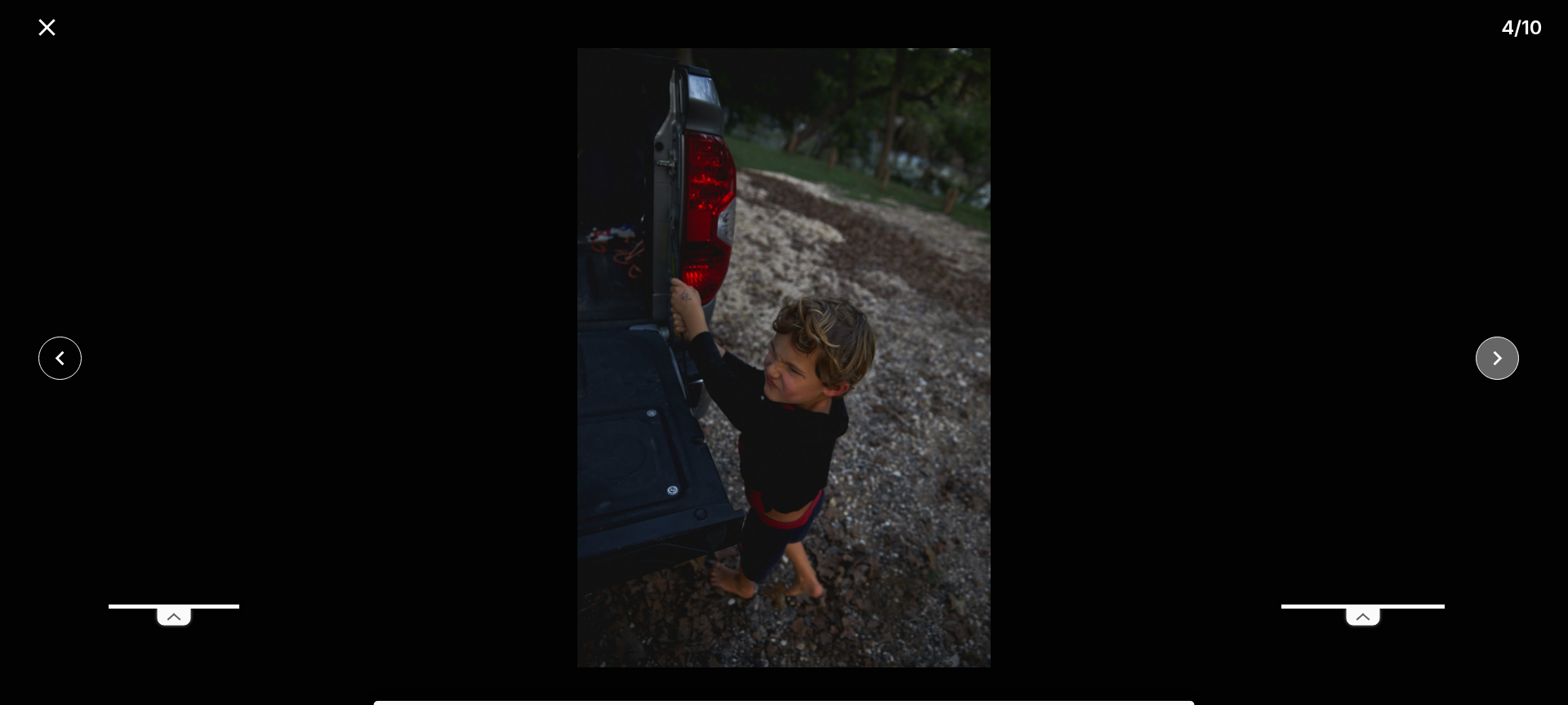
click at [1506, 348] on icon "close" at bounding box center [1497, 358] width 29 height 29
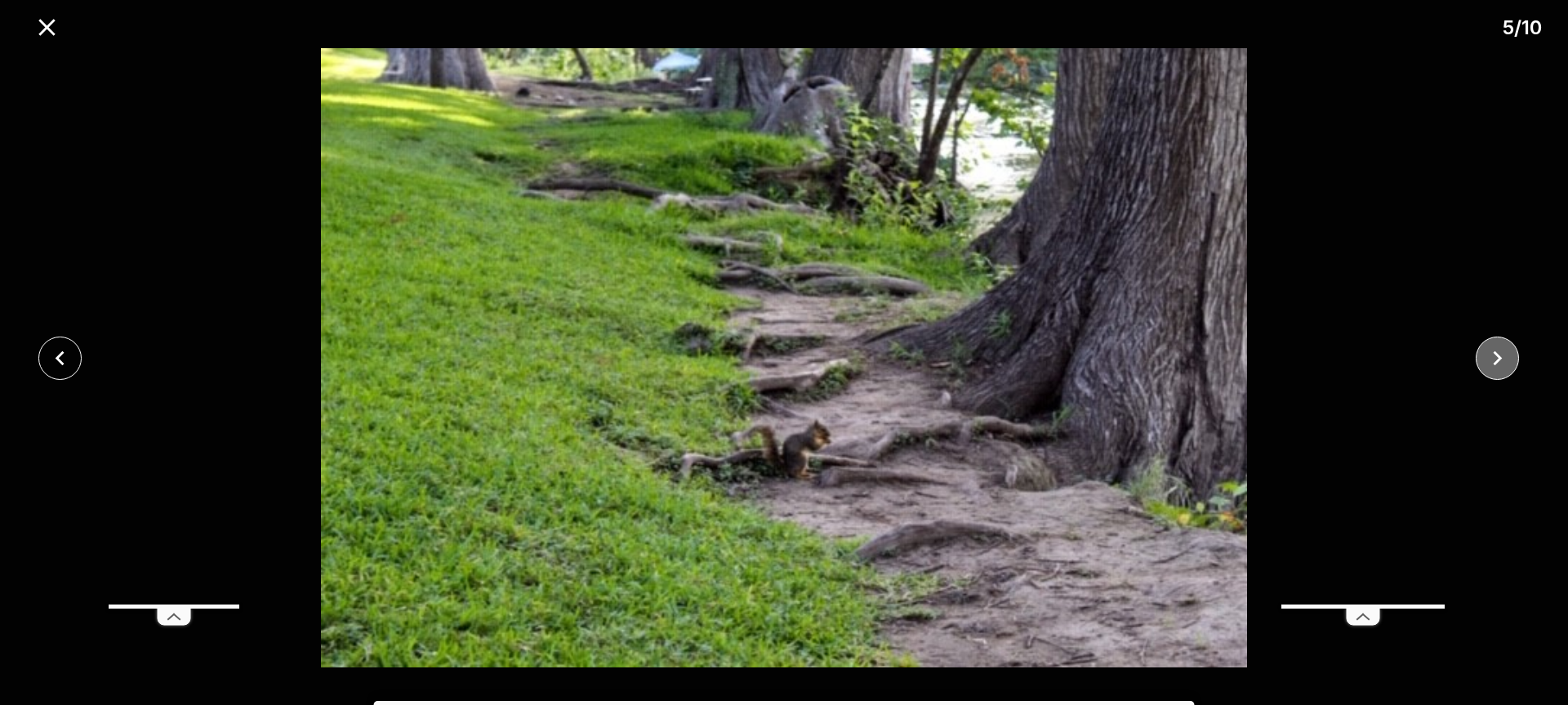
click at [1506, 348] on icon "close" at bounding box center [1497, 358] width 29 height 29
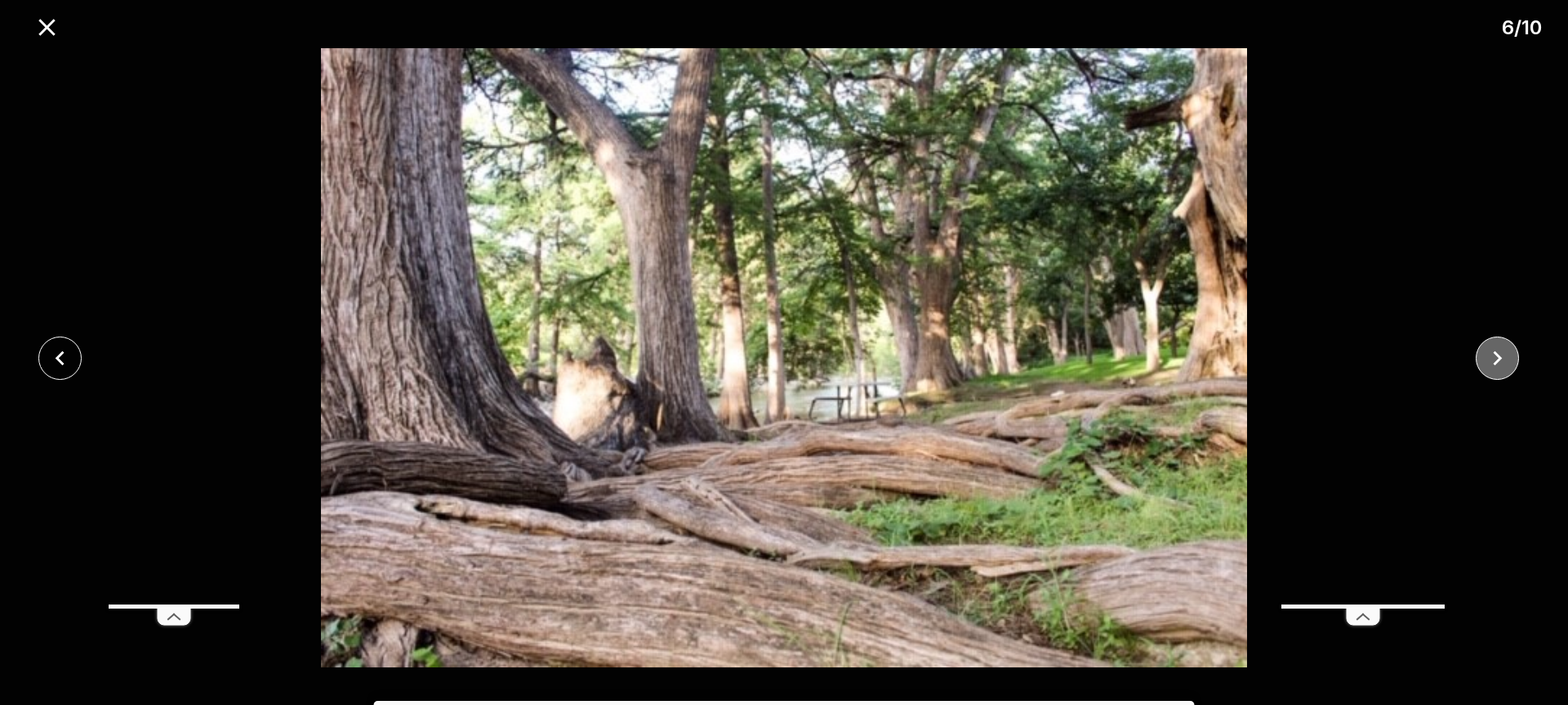
click at [1506, 348] on icon "close" at bounding box center [1497, 358] width 29 height 29
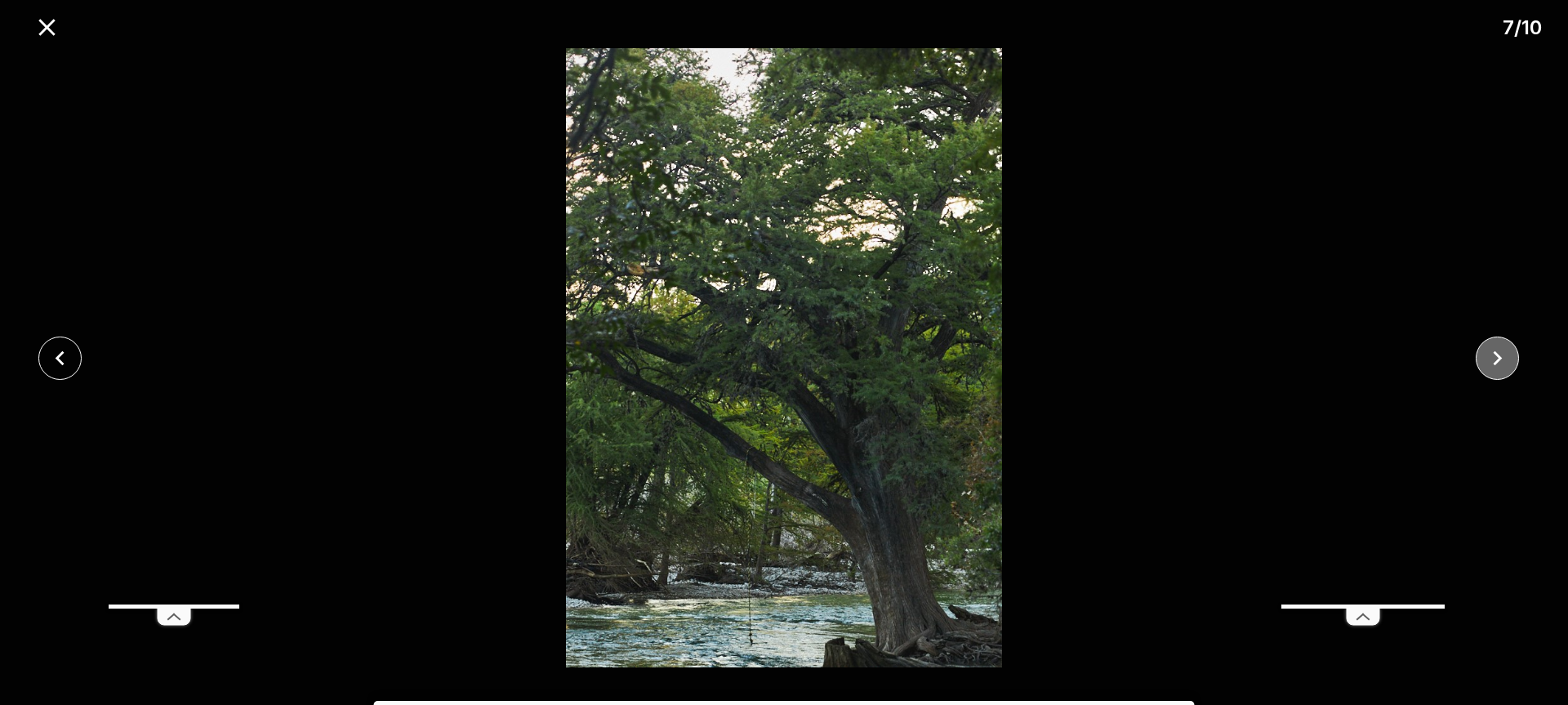
click at [1506, 348] on icon "close" at bounding box center [1497, 358] width 29 height 29
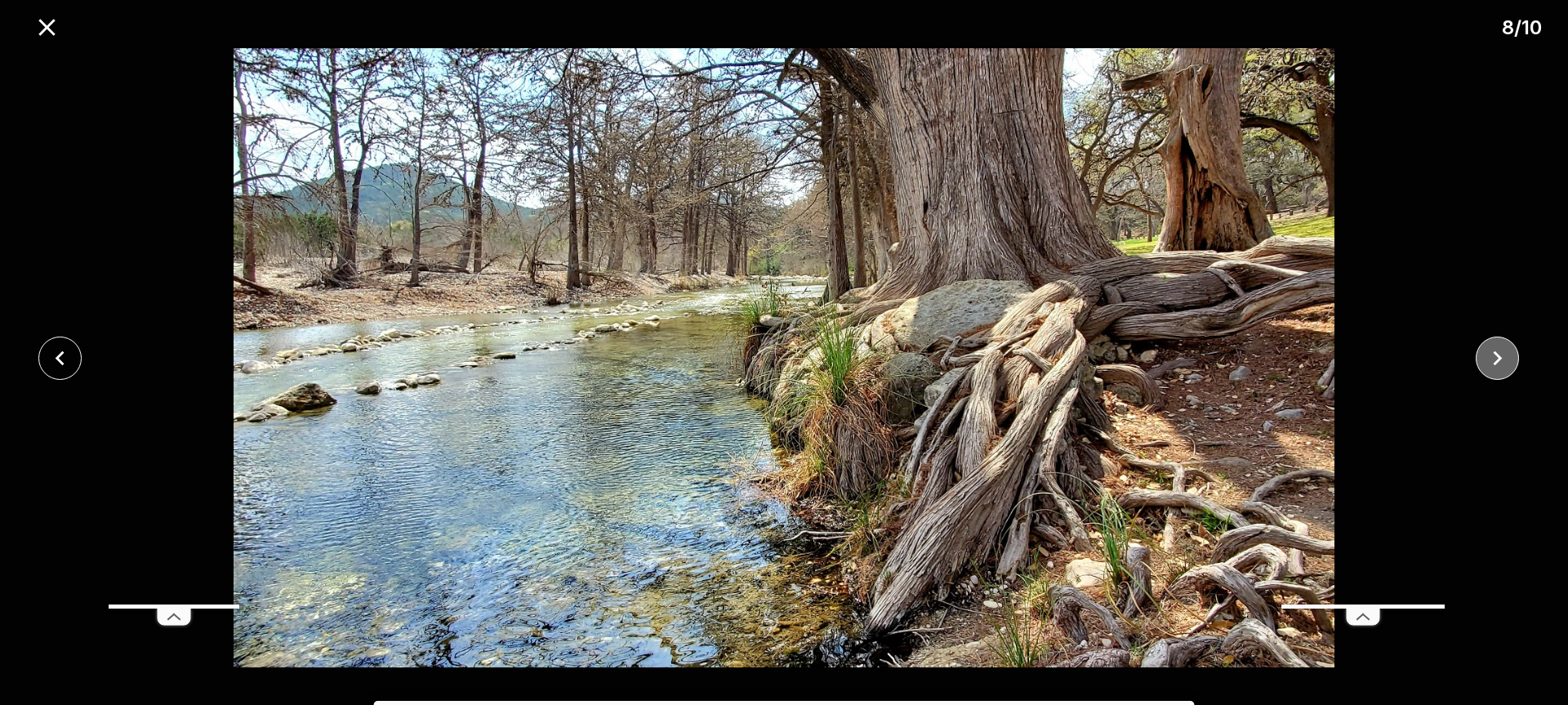
click at [1506, 348] on icon "close" at bounding box center [1497, 358] width 29 height 29
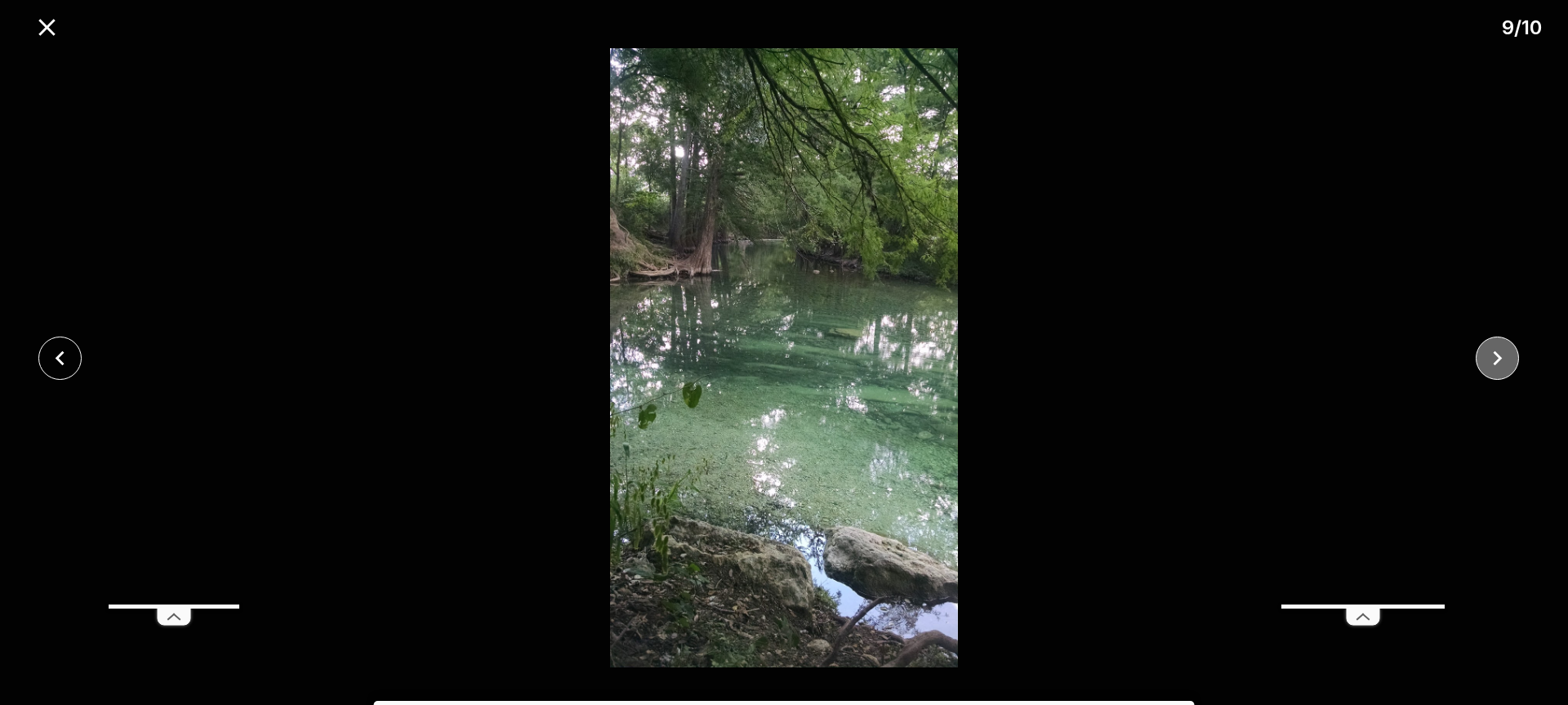
click at [1506, 348] on icon "close" at bounding box center [1497, 358] width 29 height 29
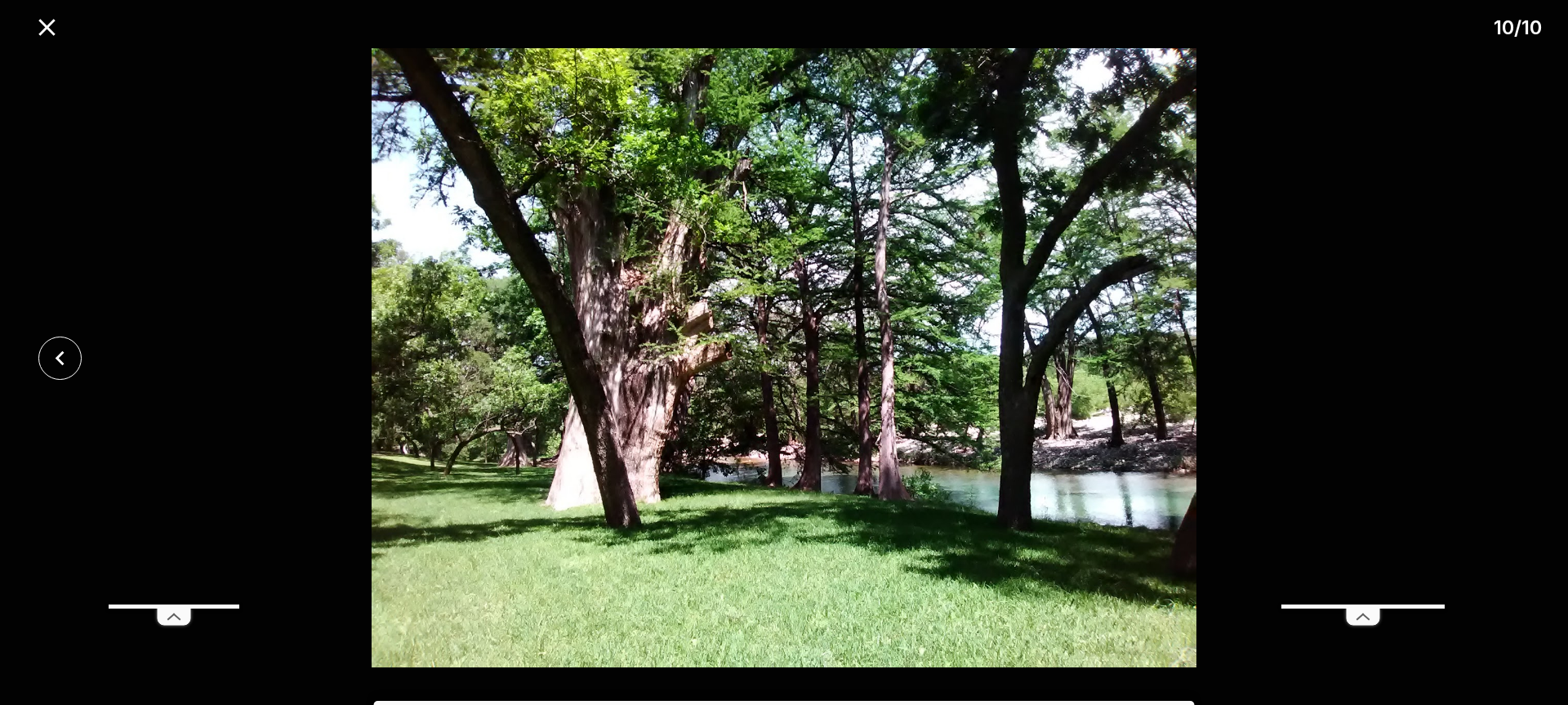
click at [1506, 348] on div at bounding box center [784, 358] width 1568 height 619
click at [46, 30] on icon "close" at bounding box center [47, 27] width 16 height 16
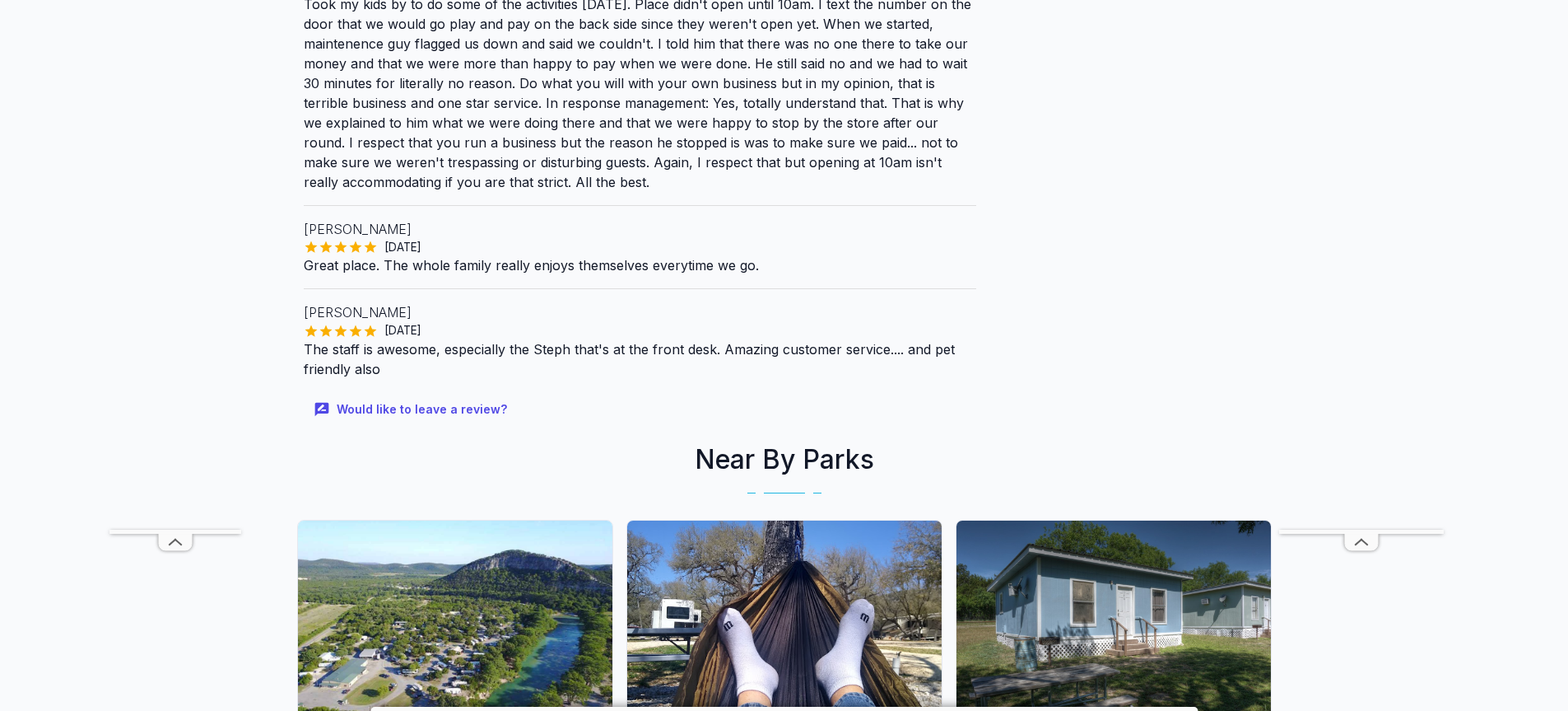
scroll to position [2470, 0]
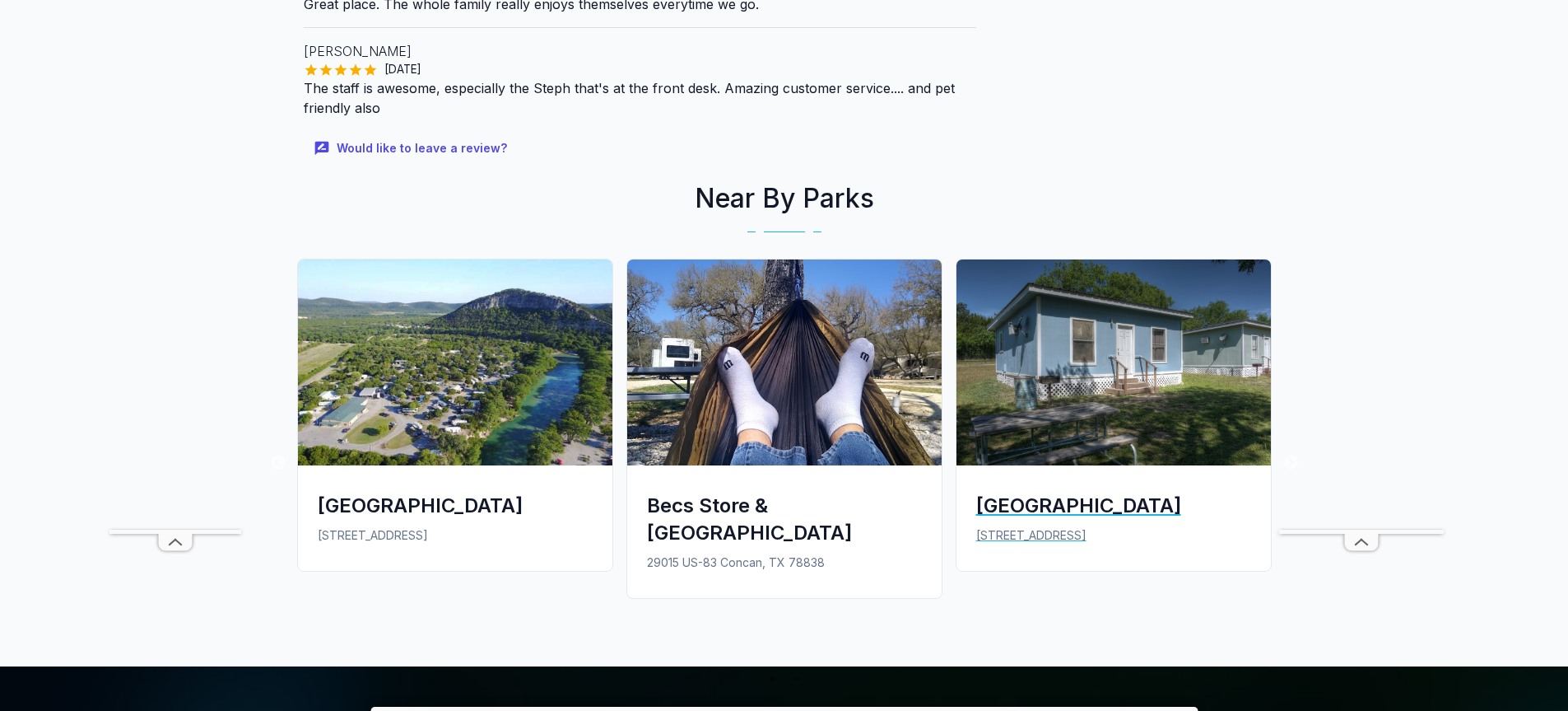
click at [1111, 326] on img at bounding box center [1114, 362] width 315 height 206
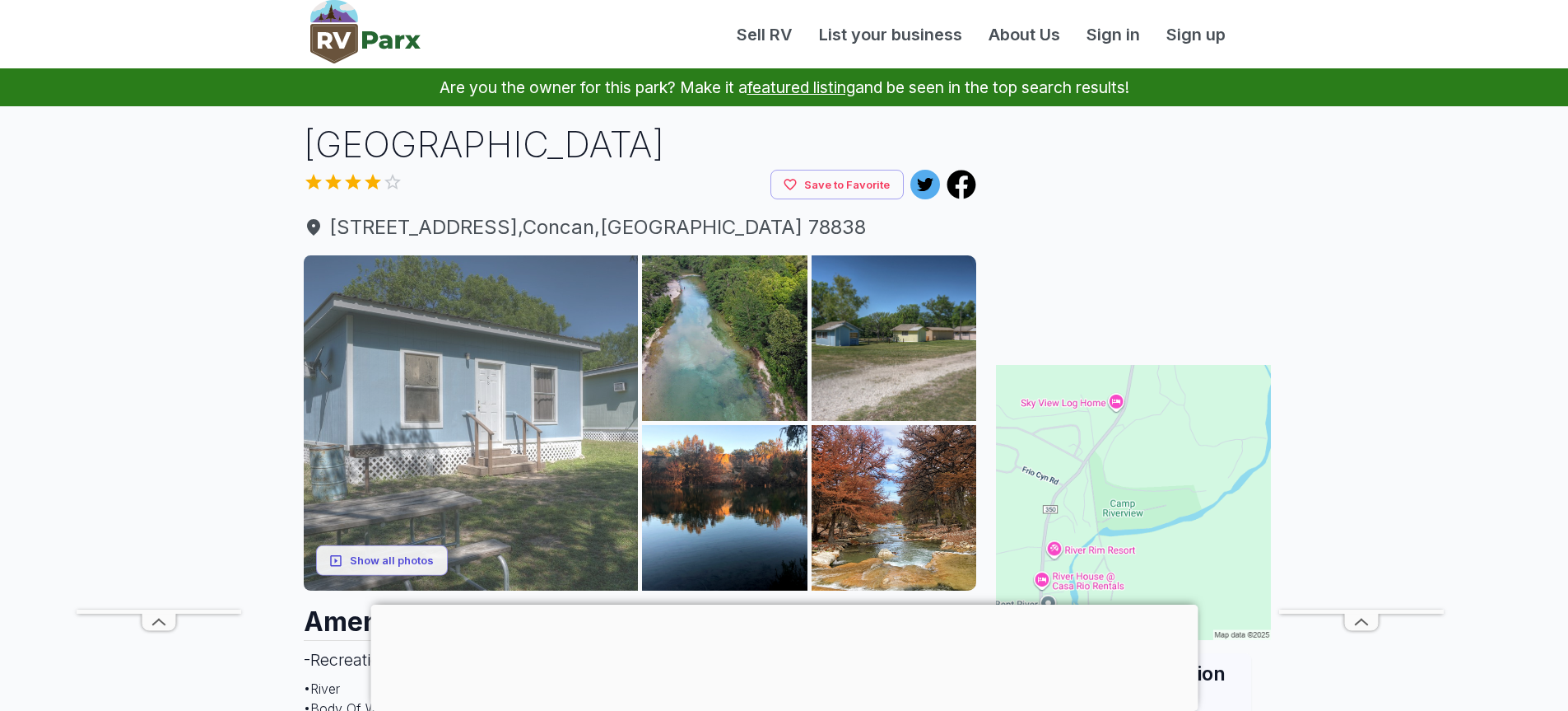
click at [482, 420] on img at bounding box center [471, 422] width 335 height 335
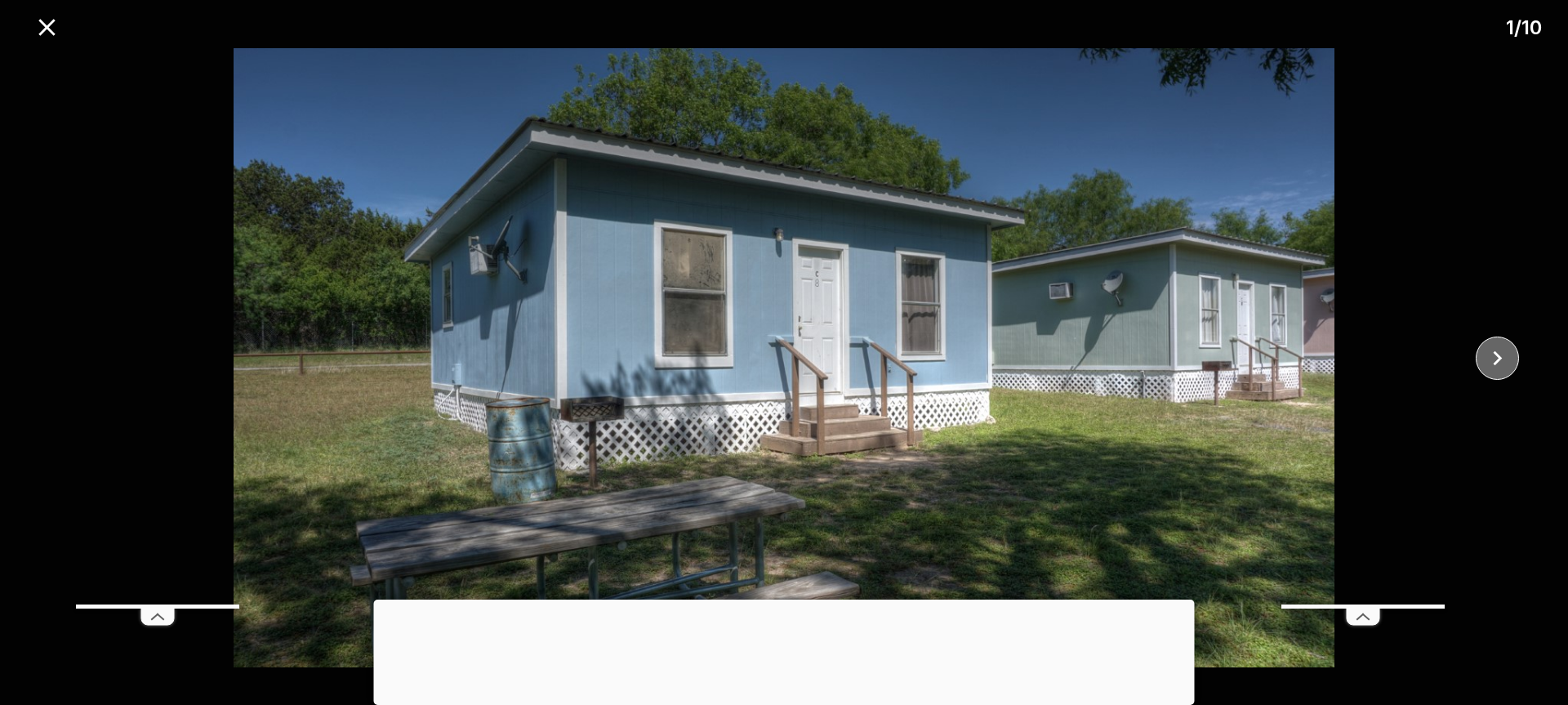
click at [1492, 351] on icon "close" at bounding box center [1497, 358] width 29 height 29
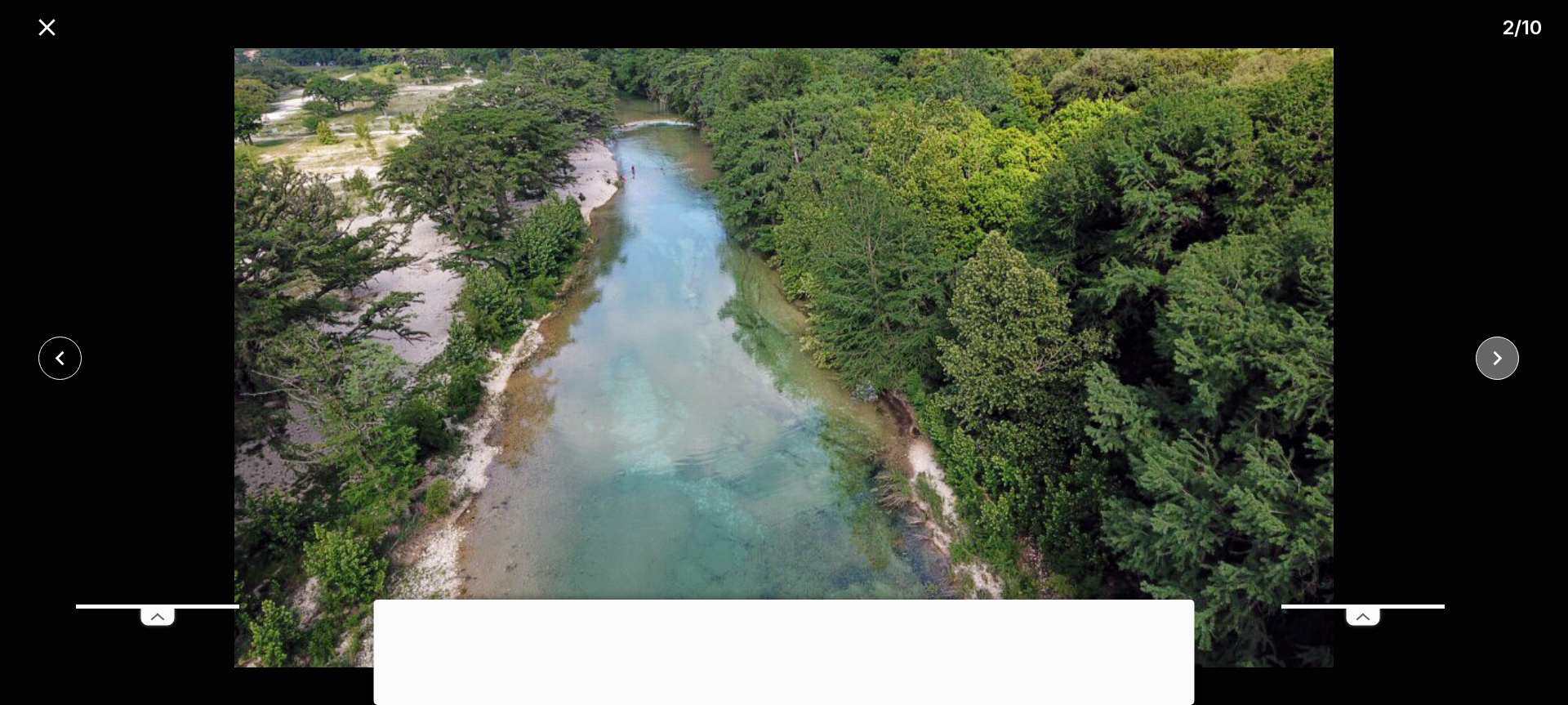
click at [1492, 351] on icon "close" at bounding box center [1497, 358] width 29 height 29
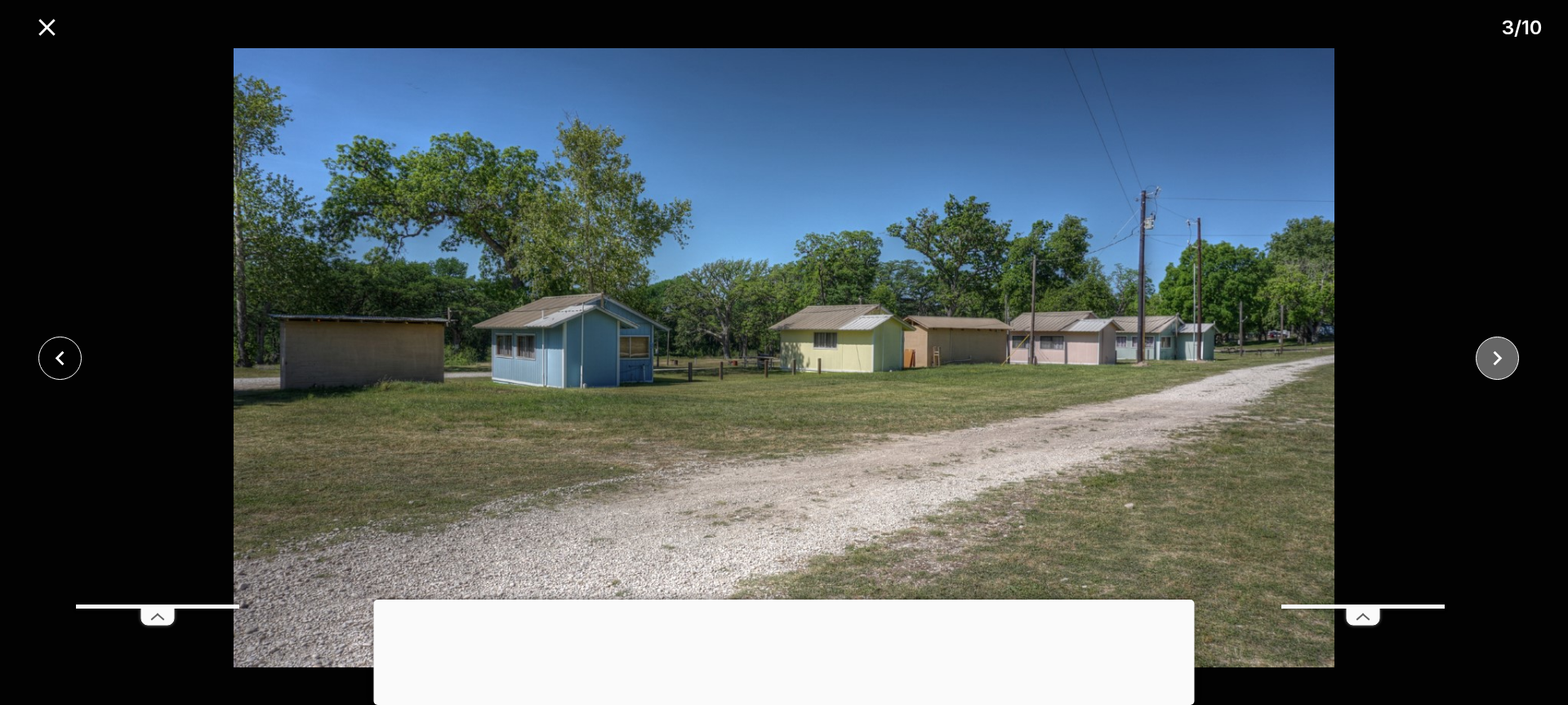
click at [1492, 351] on icon "close" at bounding box center [1497, 358] width 29 height 29
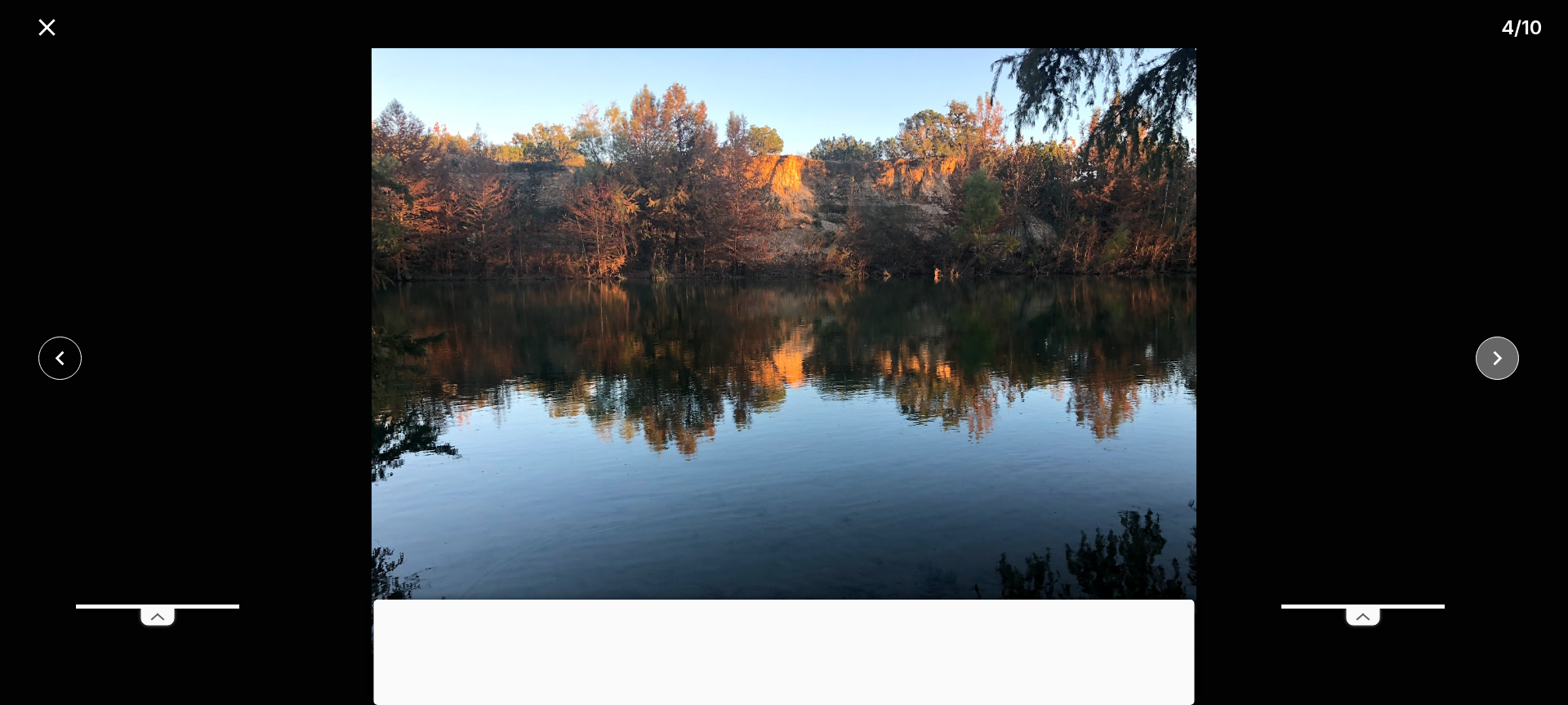
click at [1492, 351] on icon "close" at bounding box center [1497, 358] width 29 height 29
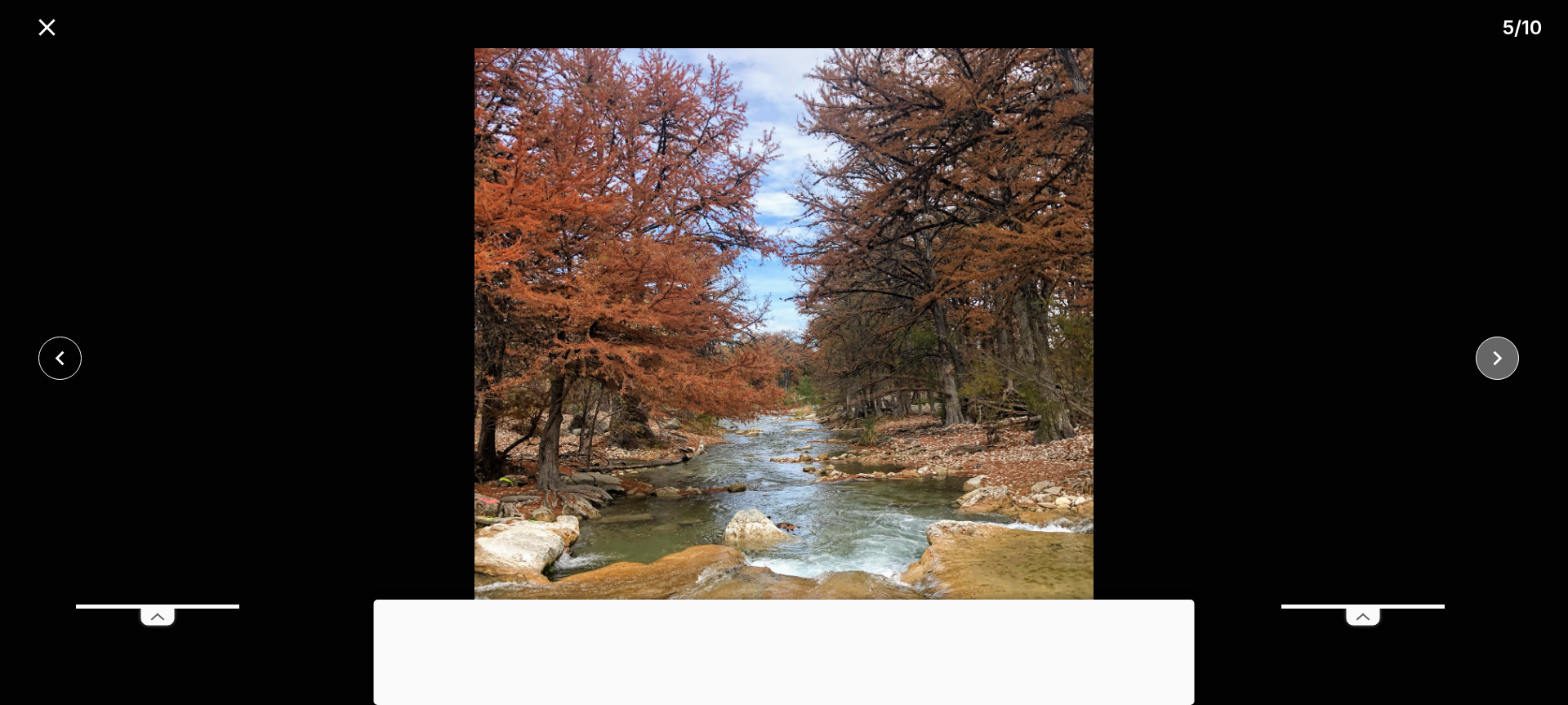
click at [1492, 351] on icon "close" at bounding box center [1497, 358] width 29 height 29
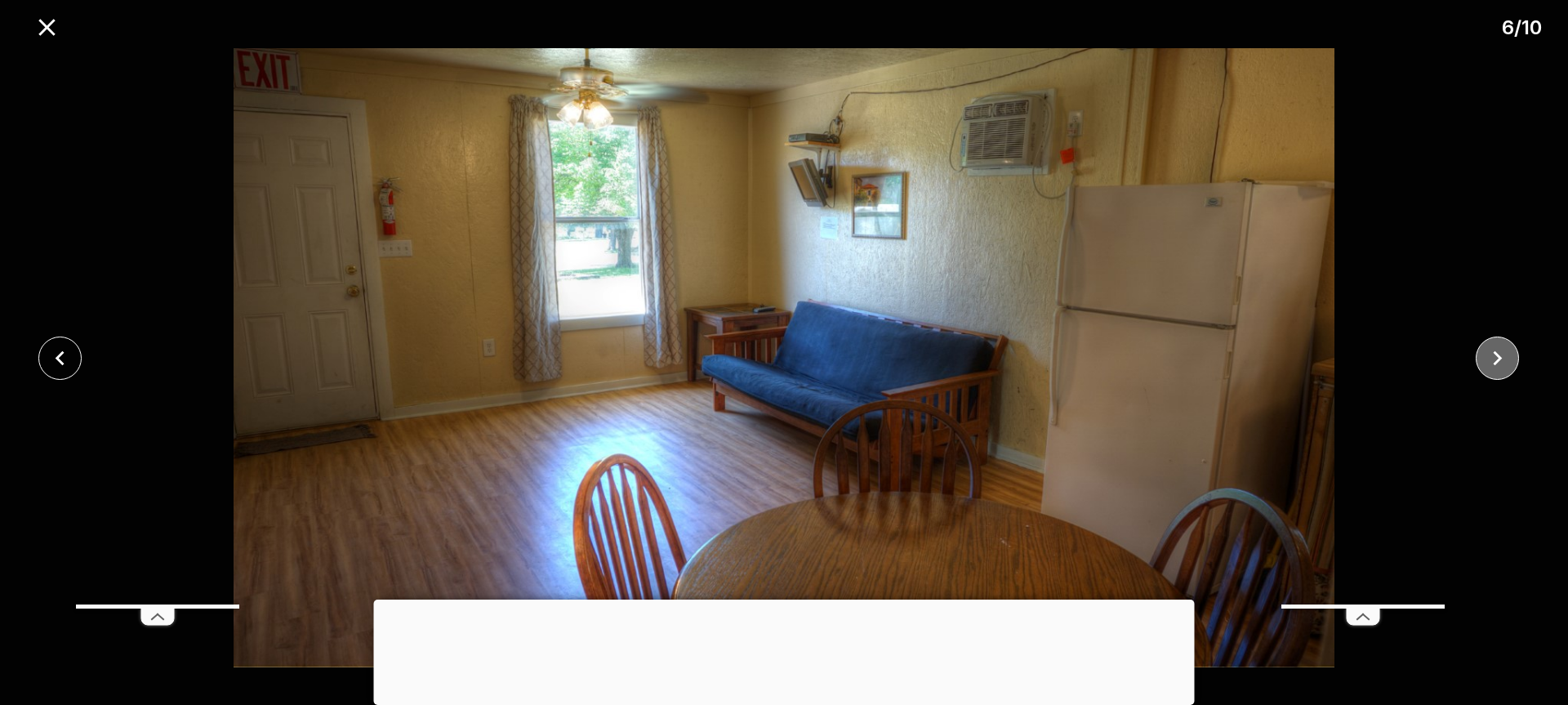
click at [1492, 351] on icon "close" at bounding box center [1497, 358] width 29 height 29
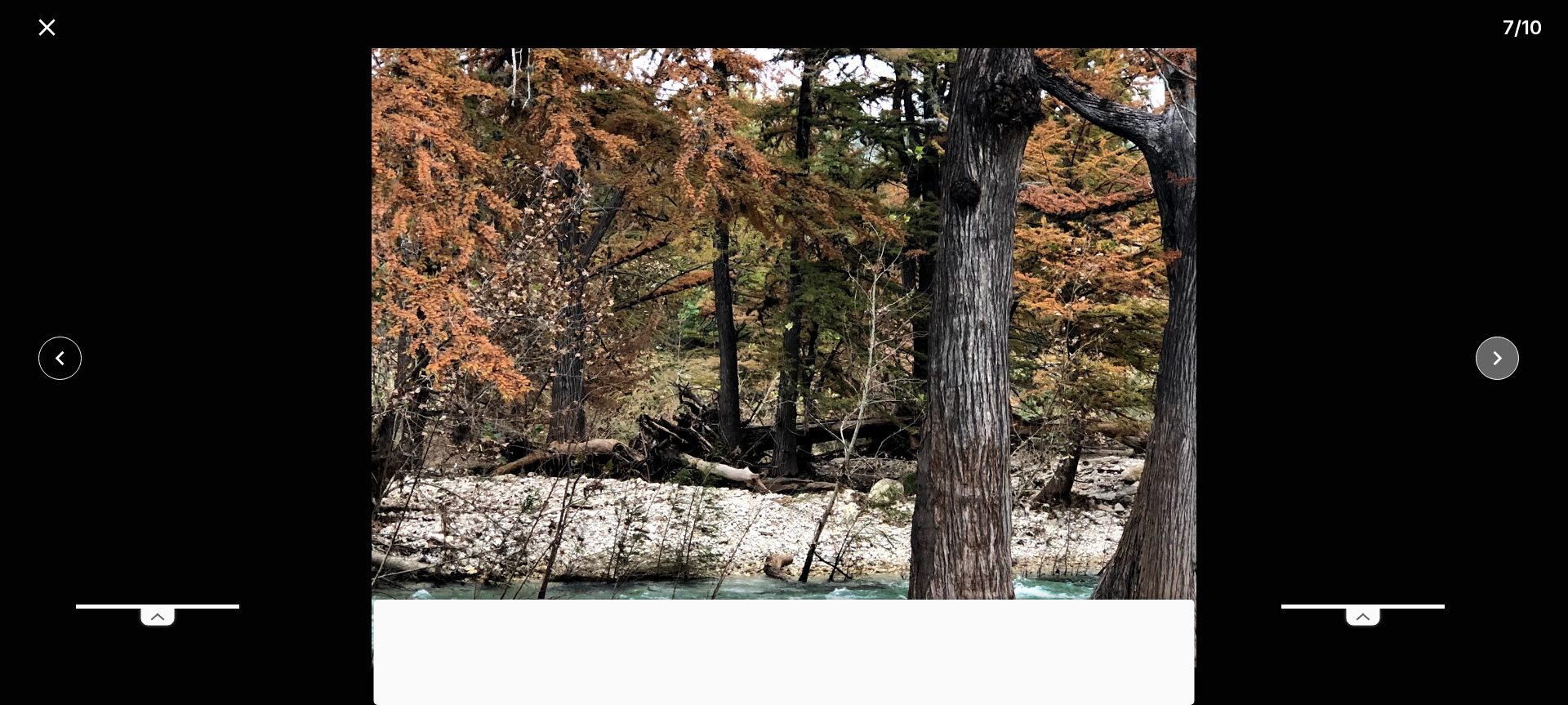
click at [1492, 351] on icon "close" at bounding box center [1497, 358] width 29 height 29
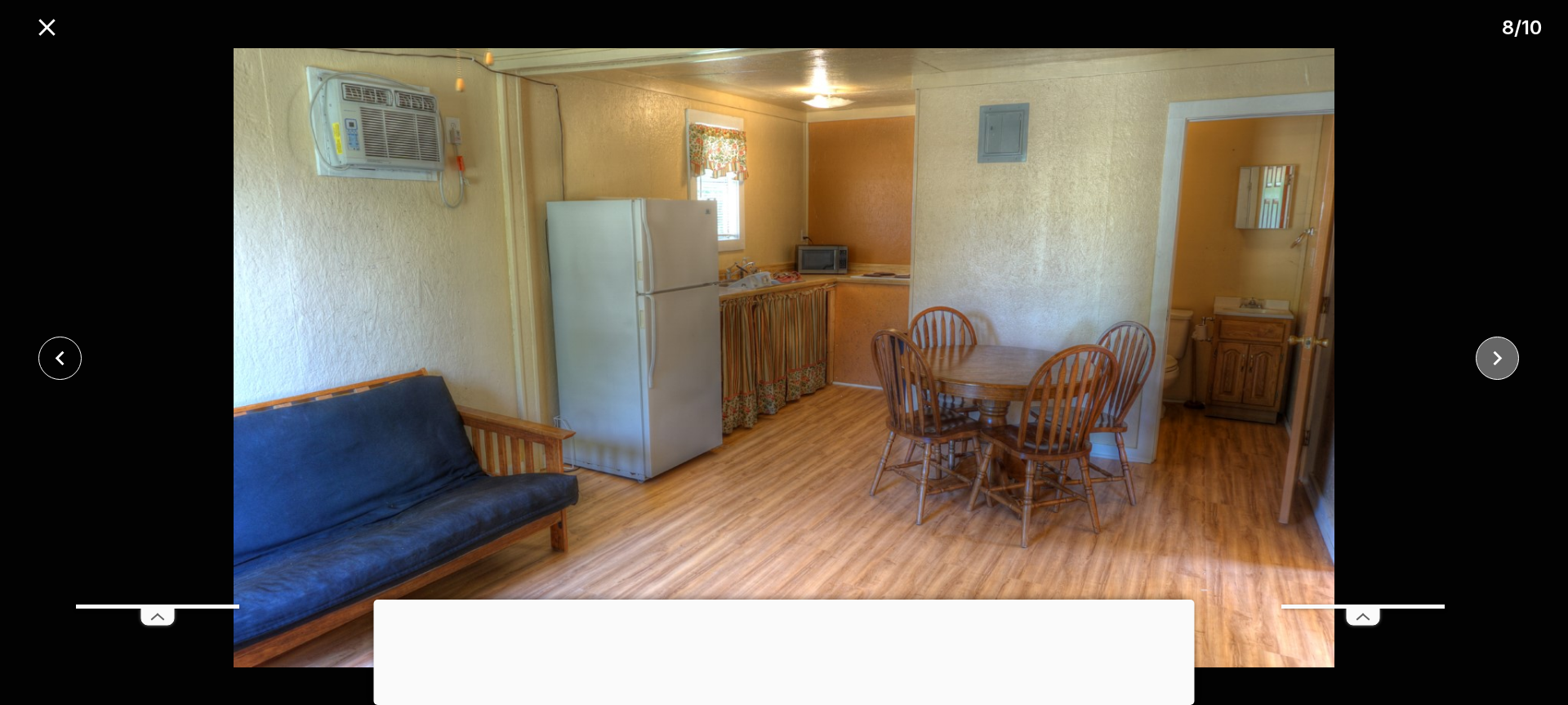
click at [1501, 353] on icon "close" at bounding box center [1497, 358] width 29 height 29
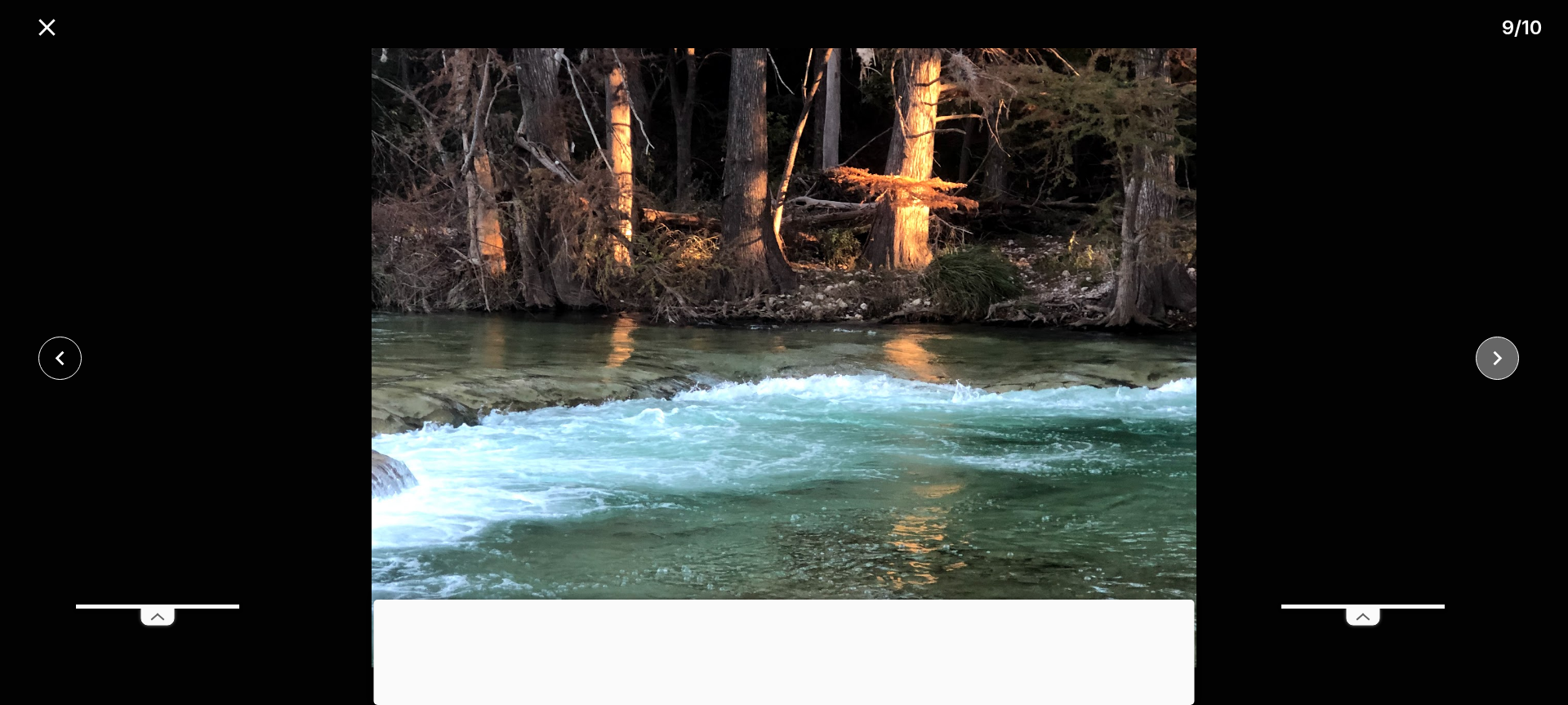
click at [1507, 354] on icon "close" at bounding box center [1497, 358] width 29 height 29
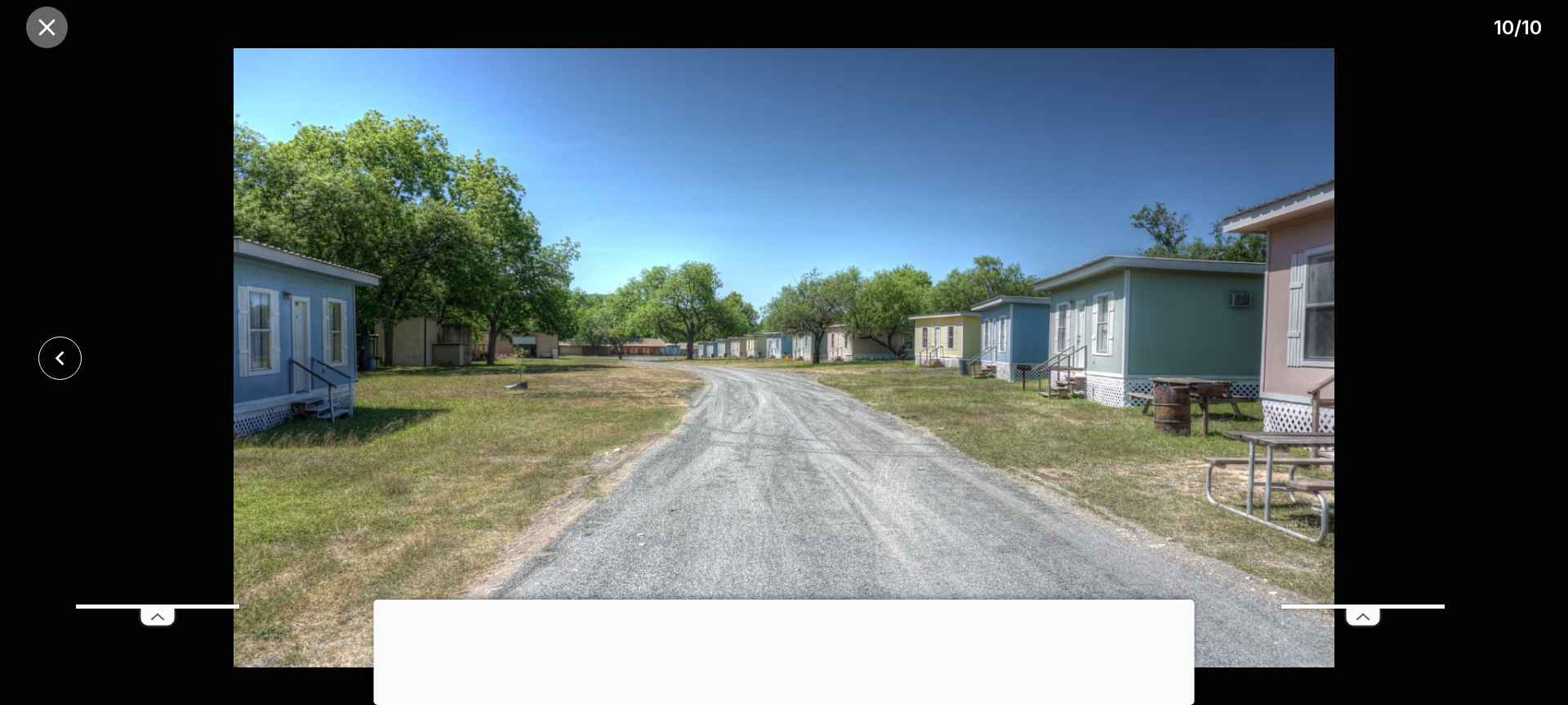
click at [36, 23] on icon "close" at bounding box center [47, 28] width 29 height 29
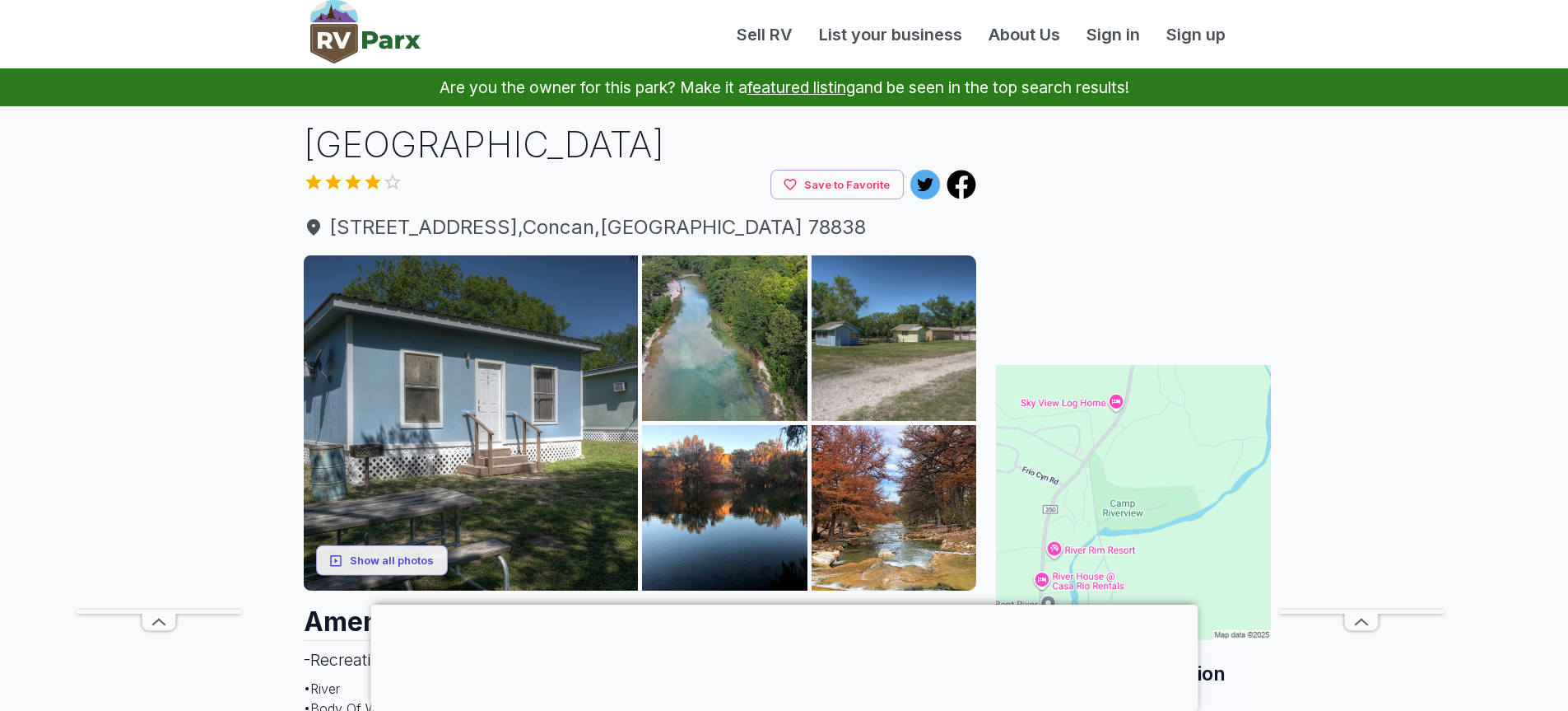
click at [36, 23] on header "Sell RV List your business About Us Sign in Sign up" at bounding box center [784, 34] width 1568 height 69
